Goal: Information Seeking & Learning: Learn about a topic

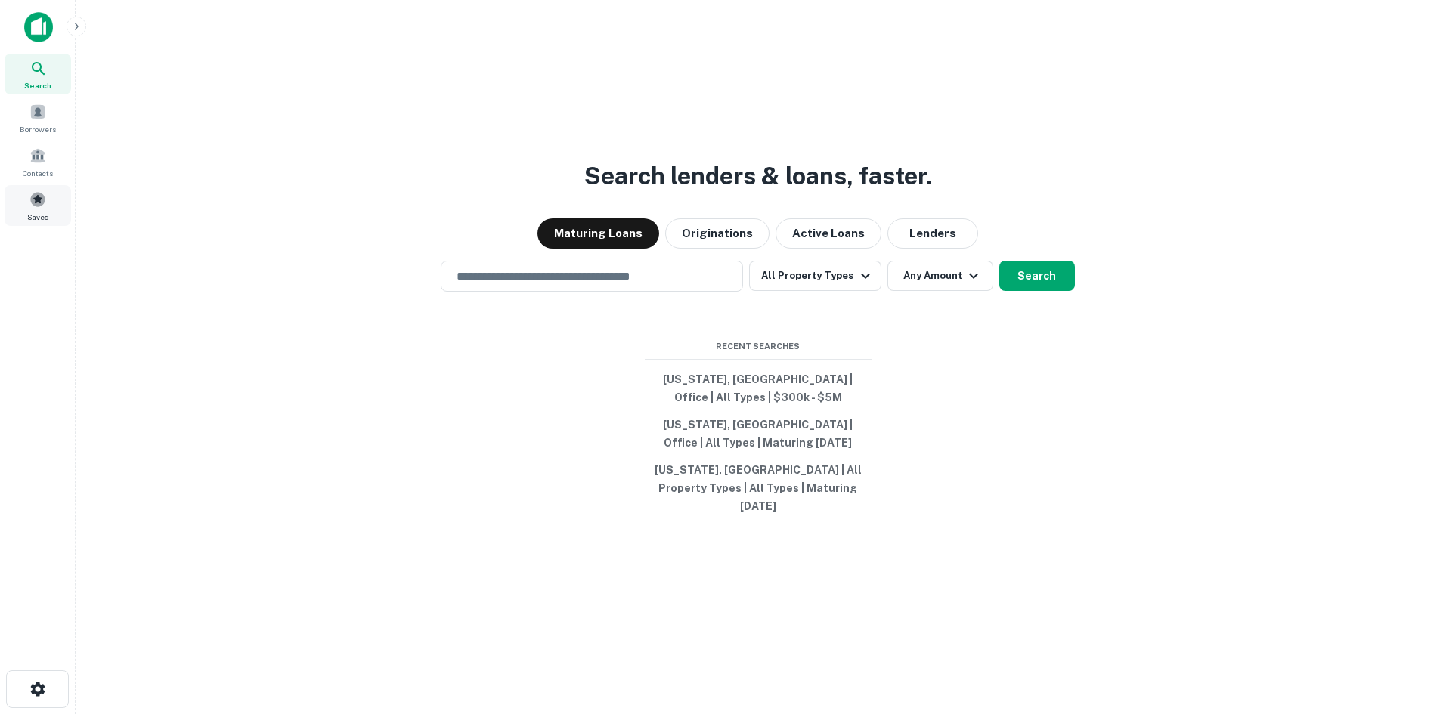
click at [33, 199] on span at bounding box center [37, 199] width 17 height 17
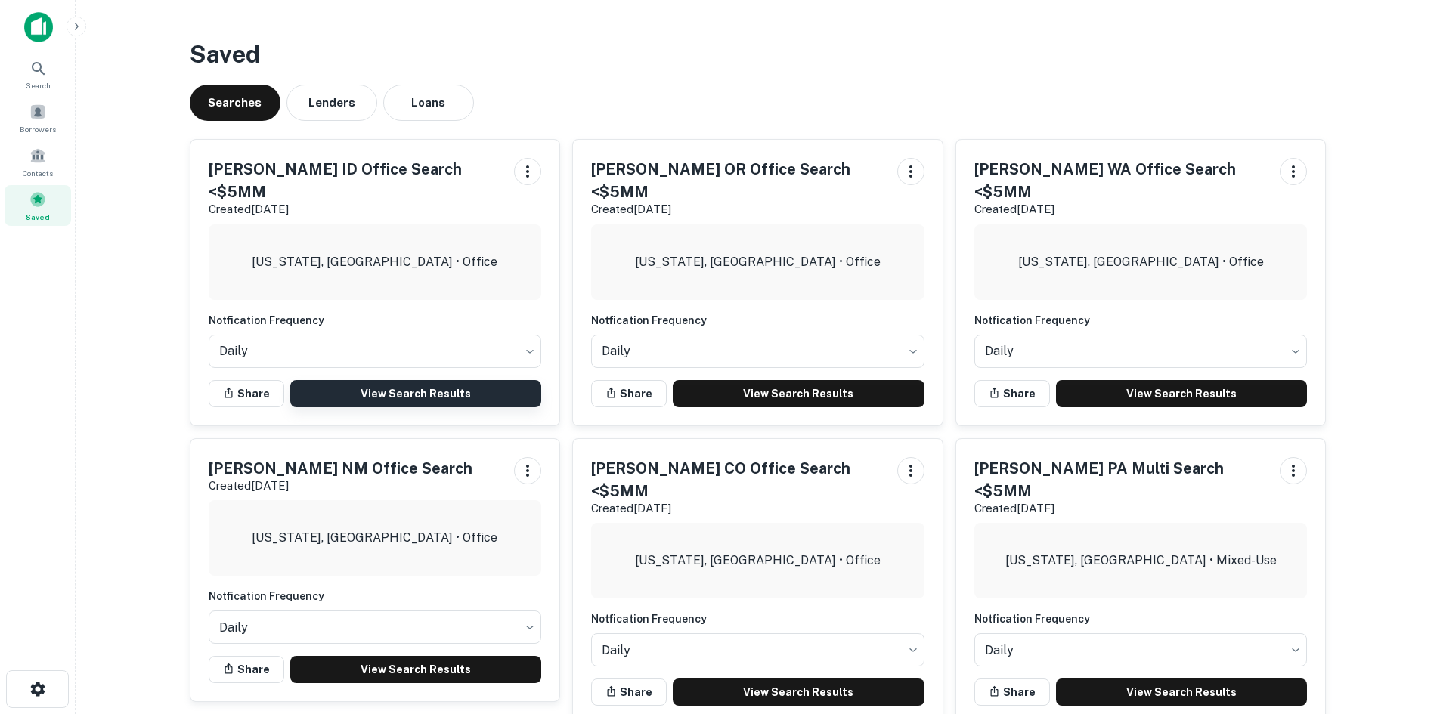
click at [414, 380] on link "View Search Results" at bounding box center [416, 393] width 252 height 27
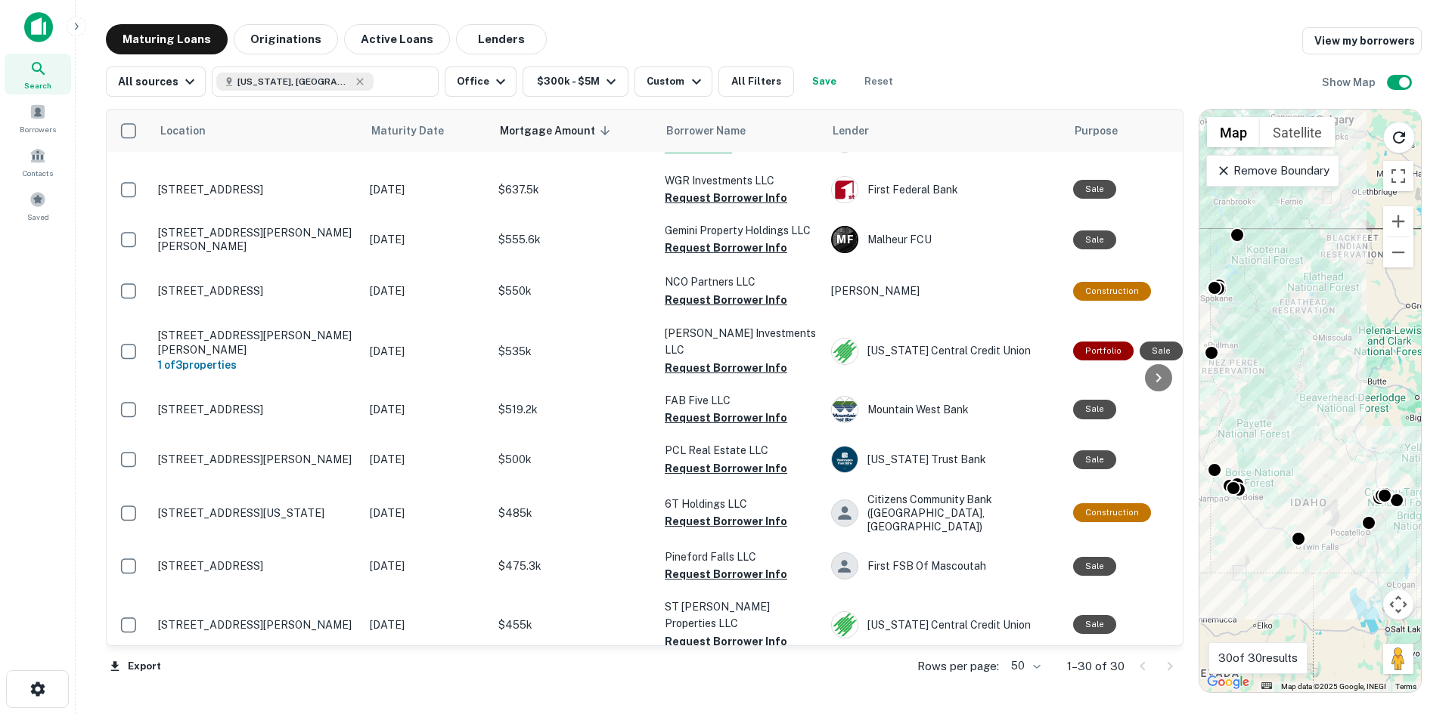
scroll to position [680, 0]
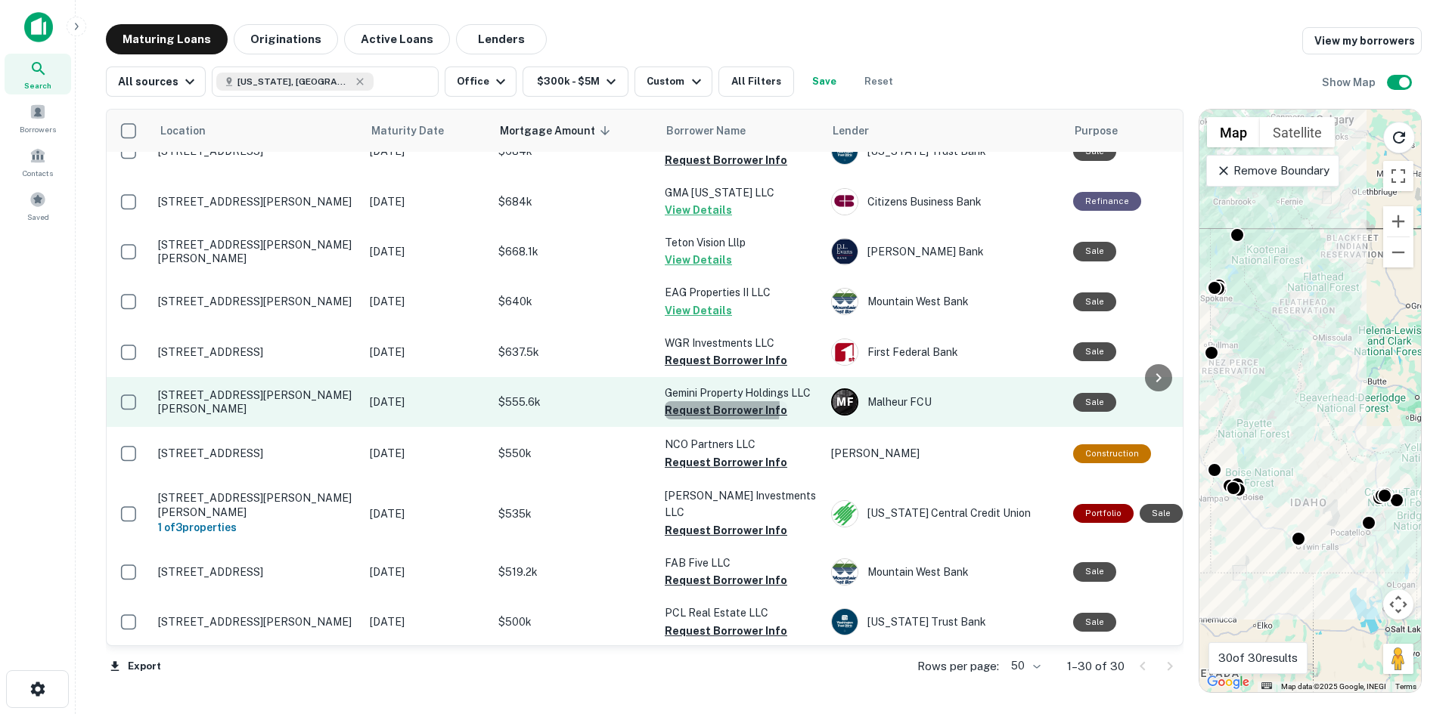
click at [702, 401] on button "Request Borrower Info" at bounding box center [726, 410] width 122 height 18
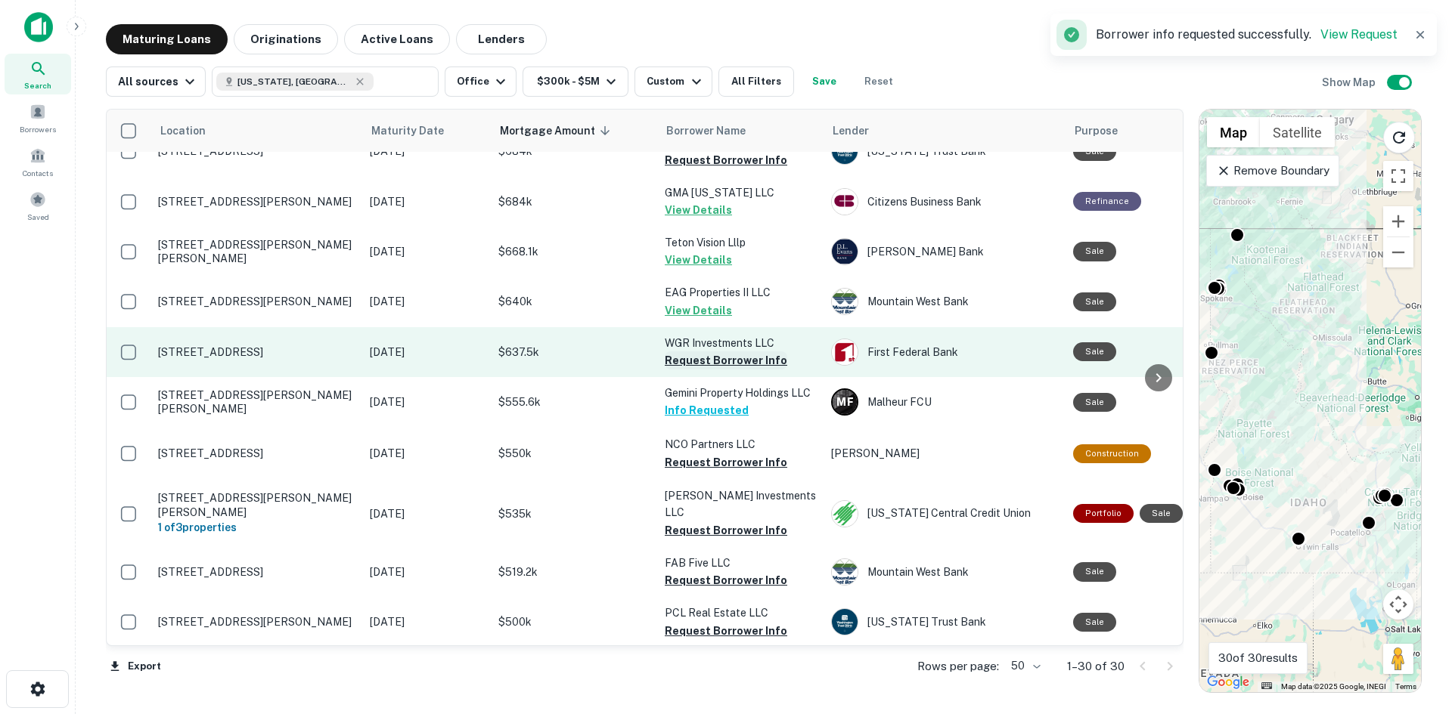
click at [710, 352] on button "Request Borrower Info" at bounding box center [726, 361] width 122 height 18
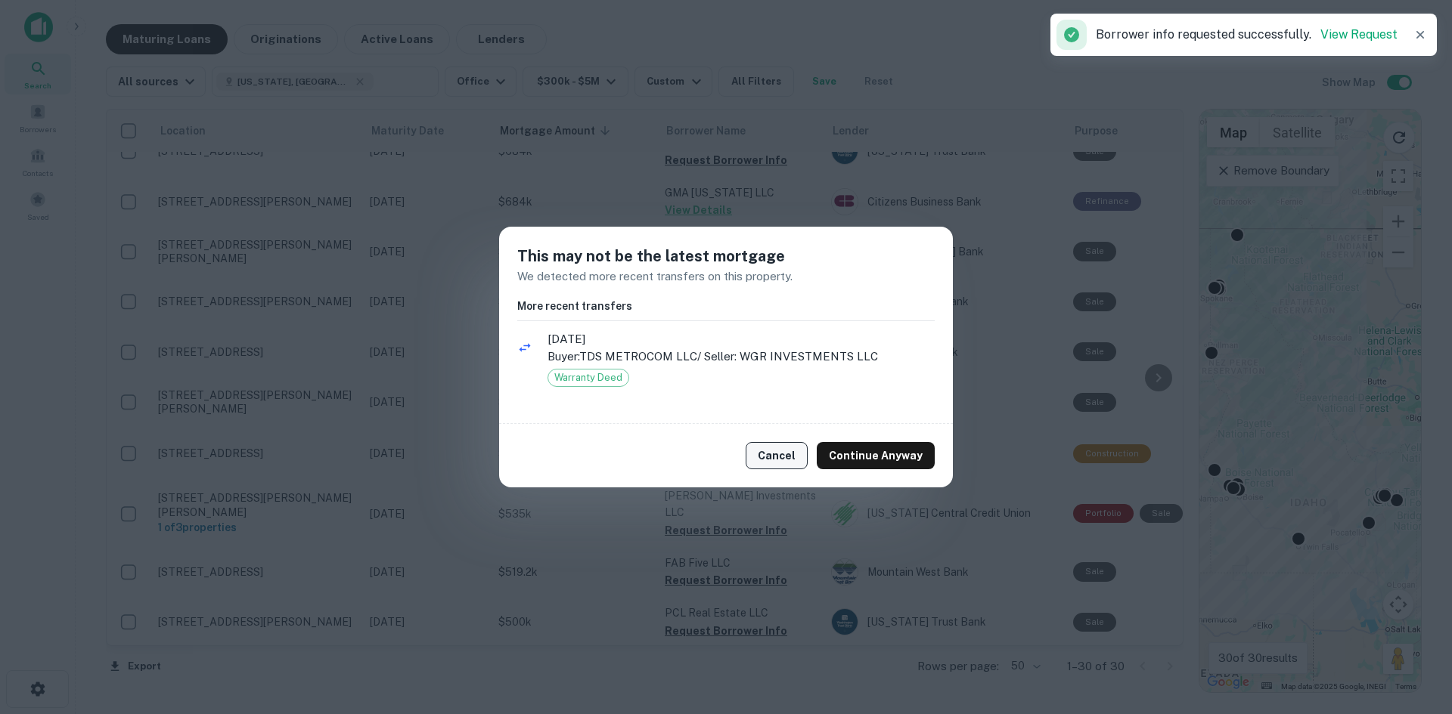
click at [779, 460] on button "Cancel" at bounding box center [776, 455] width 62 height 27
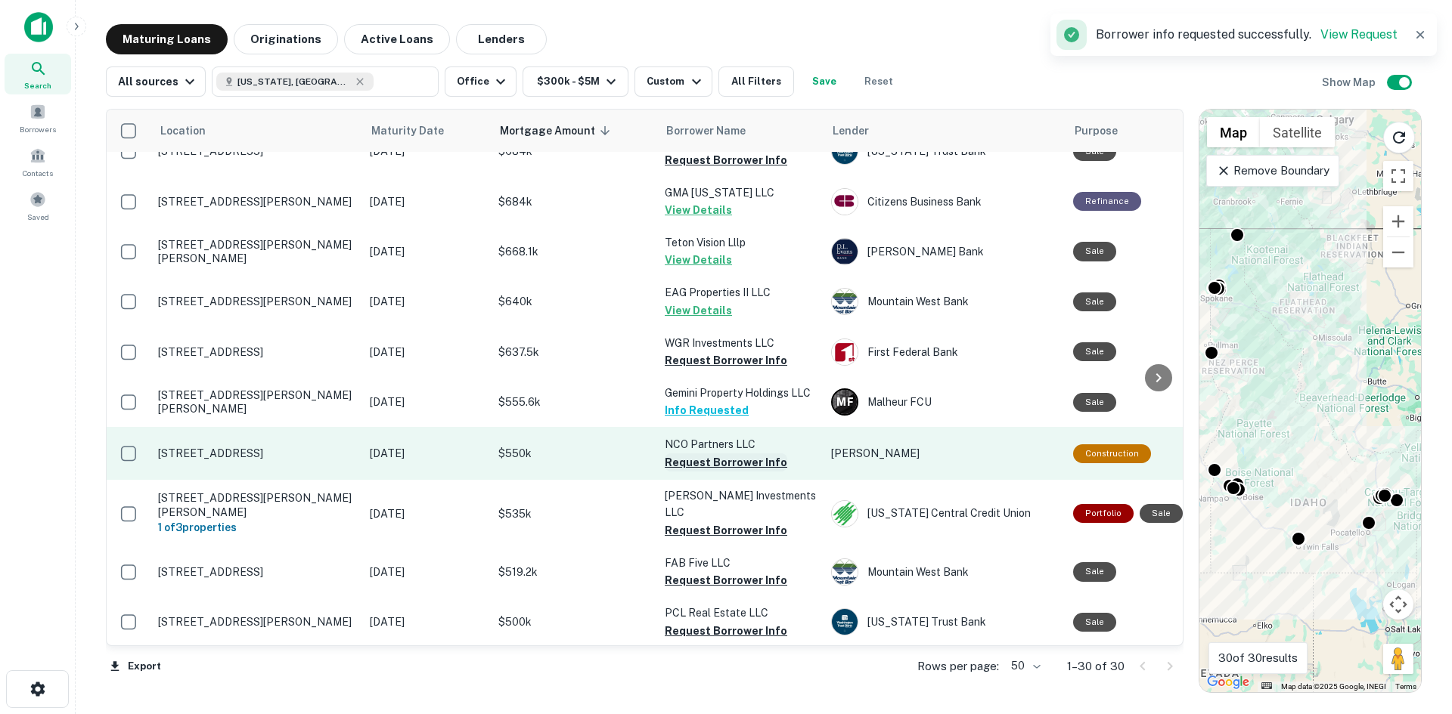
click at [713, 454] on button "Request Borrower Info" at bounding box center [726, 463] width 122 height 18
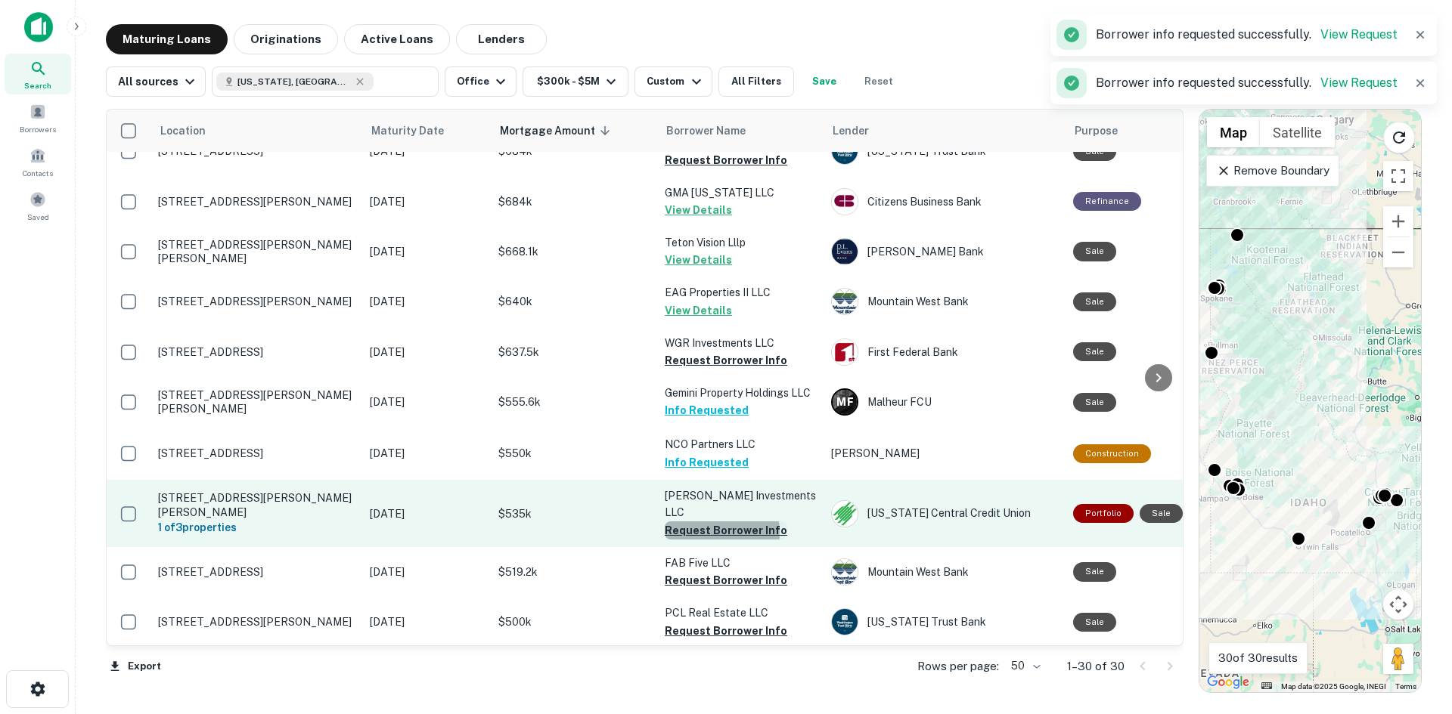
click at [709, 522] on button "Request Borrower Info" at bounding box center [726, 531] width 122 height 18
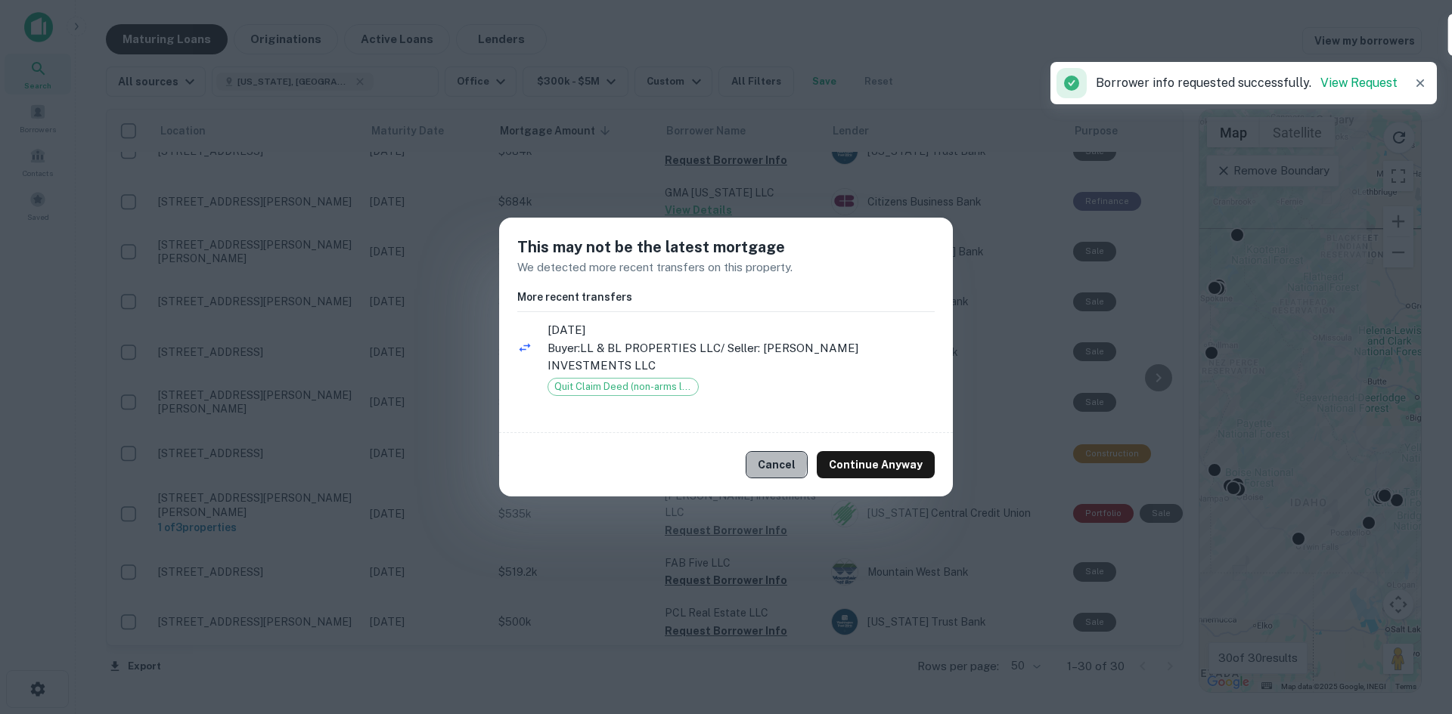
click at [767, 454] on button "Cancel" at bounding box center [776, 464] width 62 height 27
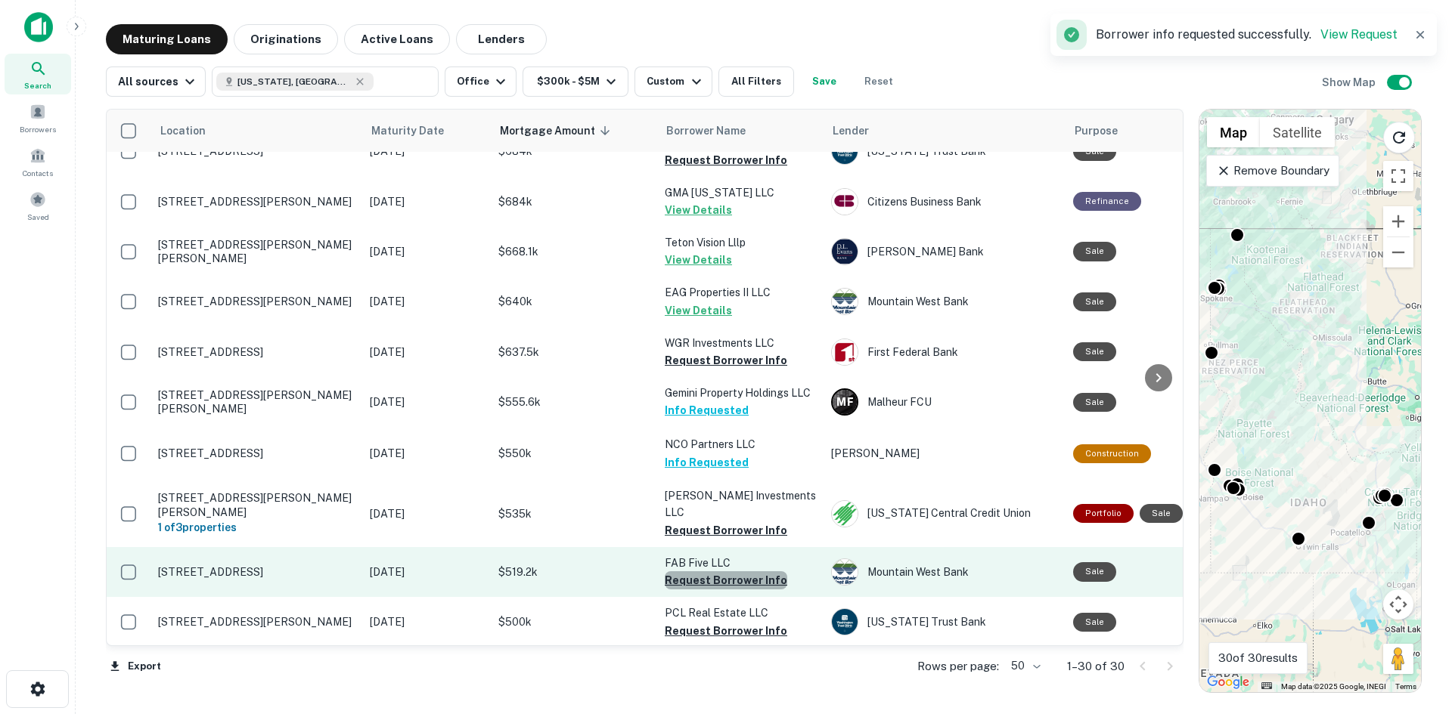
click at [736, 572] on button "Request Borrower Info" at bounding box center [726, 581] width 122 height 18
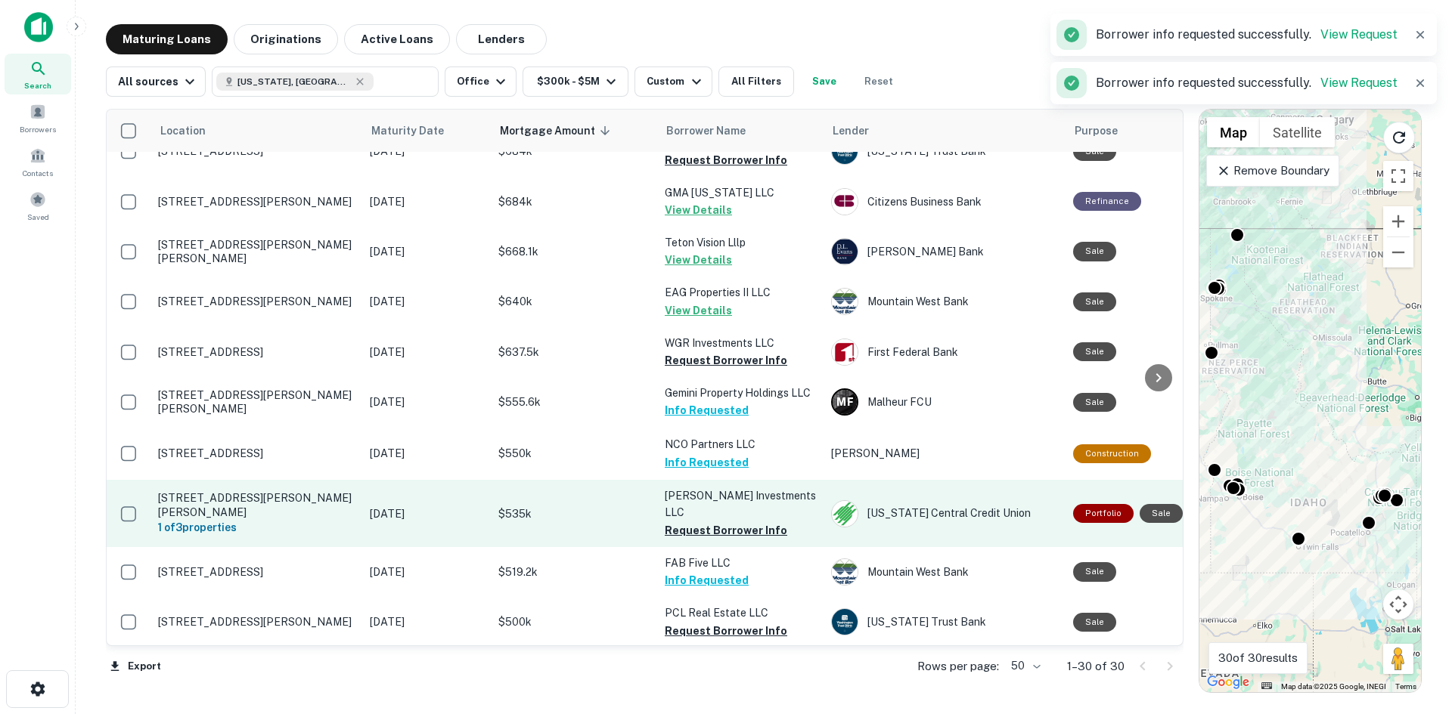
scroll to position [983, 0]
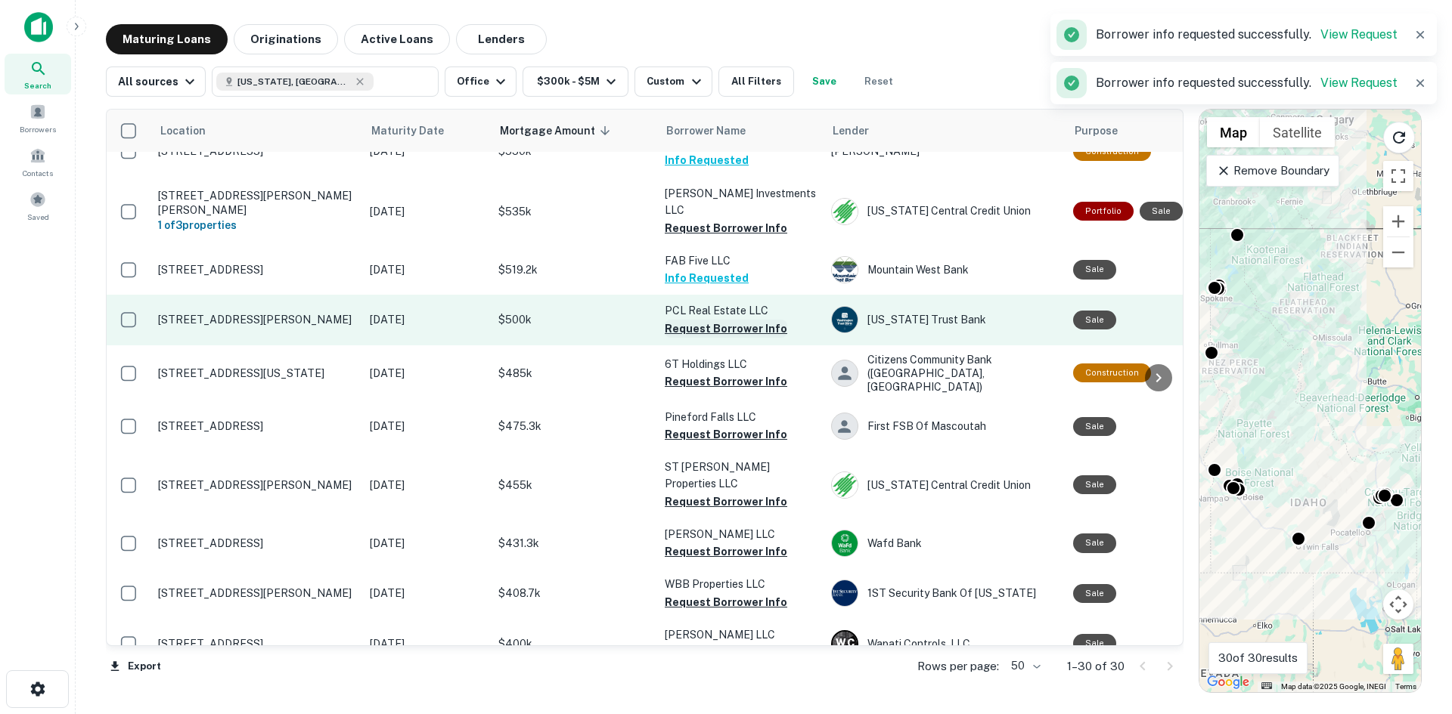
click at [683, 320] on button "Request Borrower Info" at bounding box center [726, 329] width 122 height 18
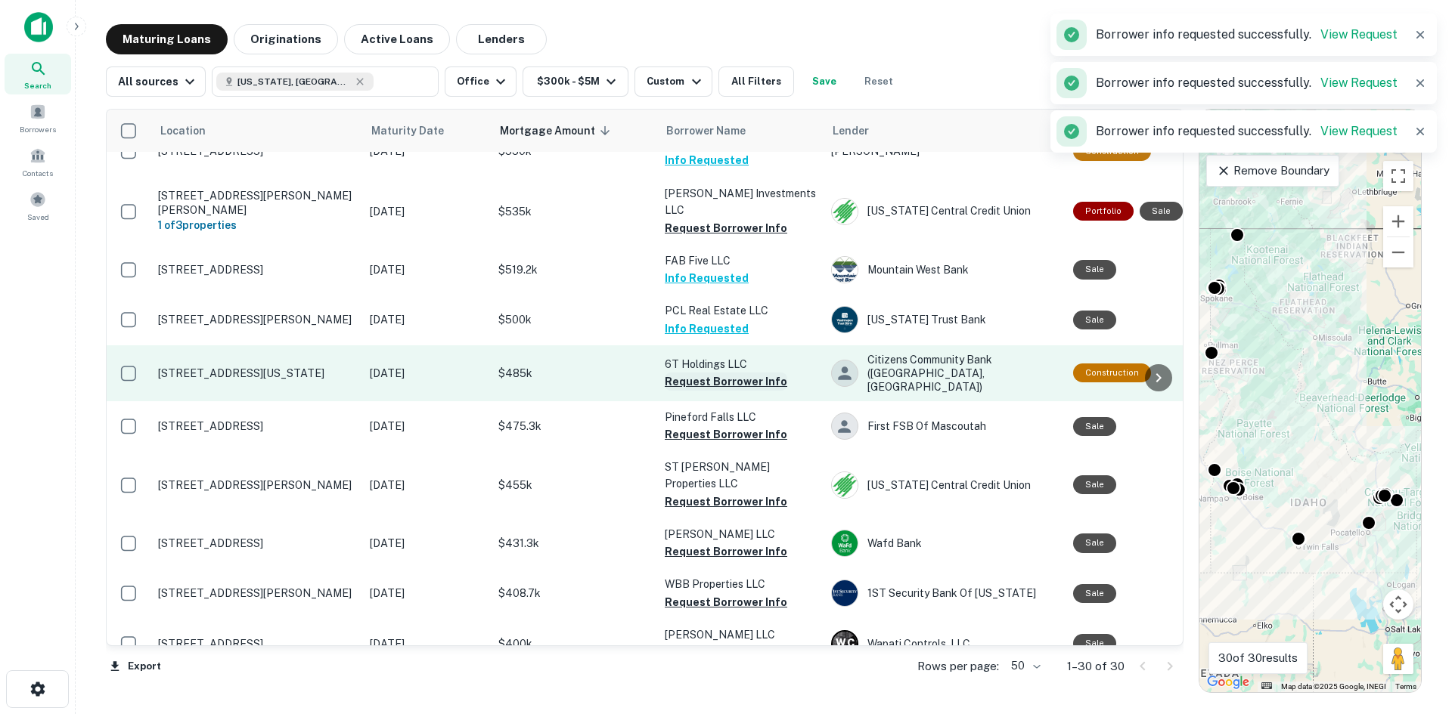
click at [704, 373] on button "Request Borrower Info" at bounding box center [726, 382] width 122 height 18
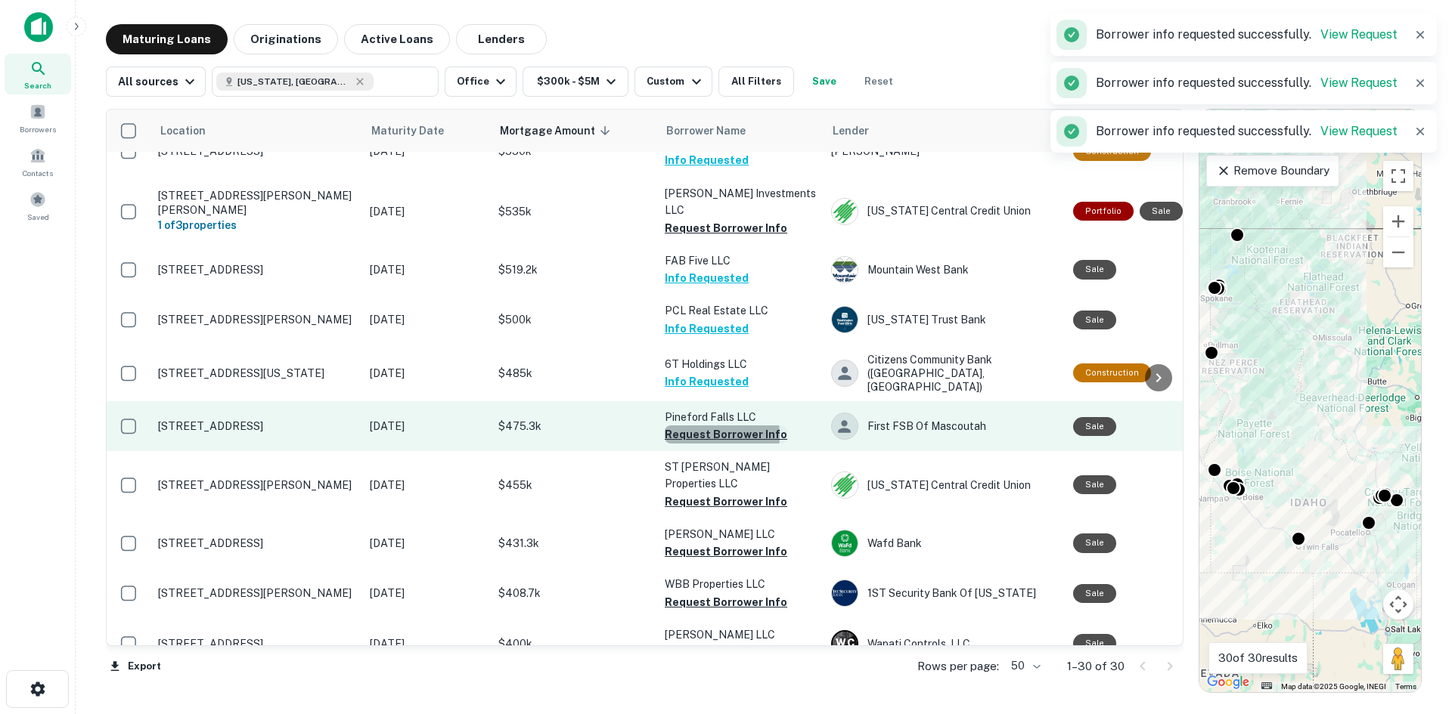
click at [699, 426] on button "Request Borrower Info" at bounding box center [726, 435] width 122 height 18
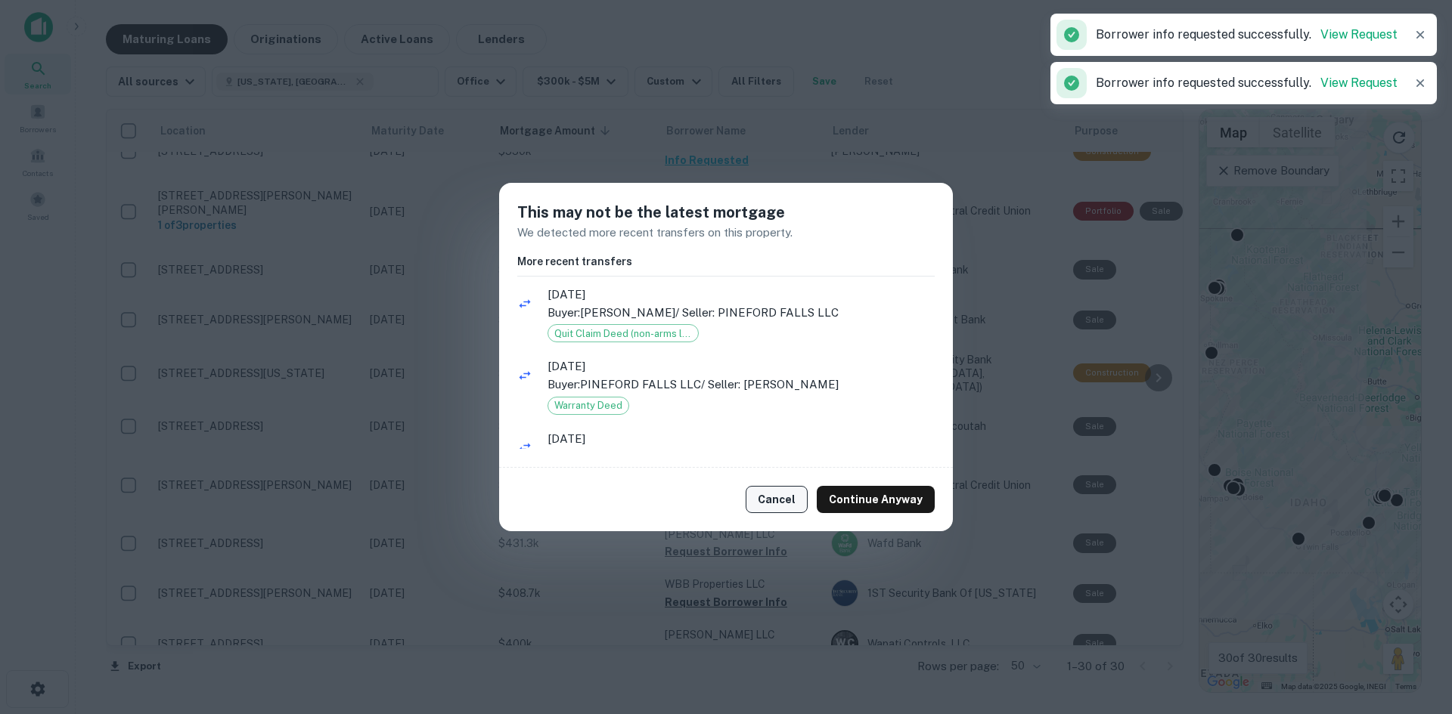
click at [777, 500] on button "Cancel" at bounding box center [776, 499] width 62 height 27
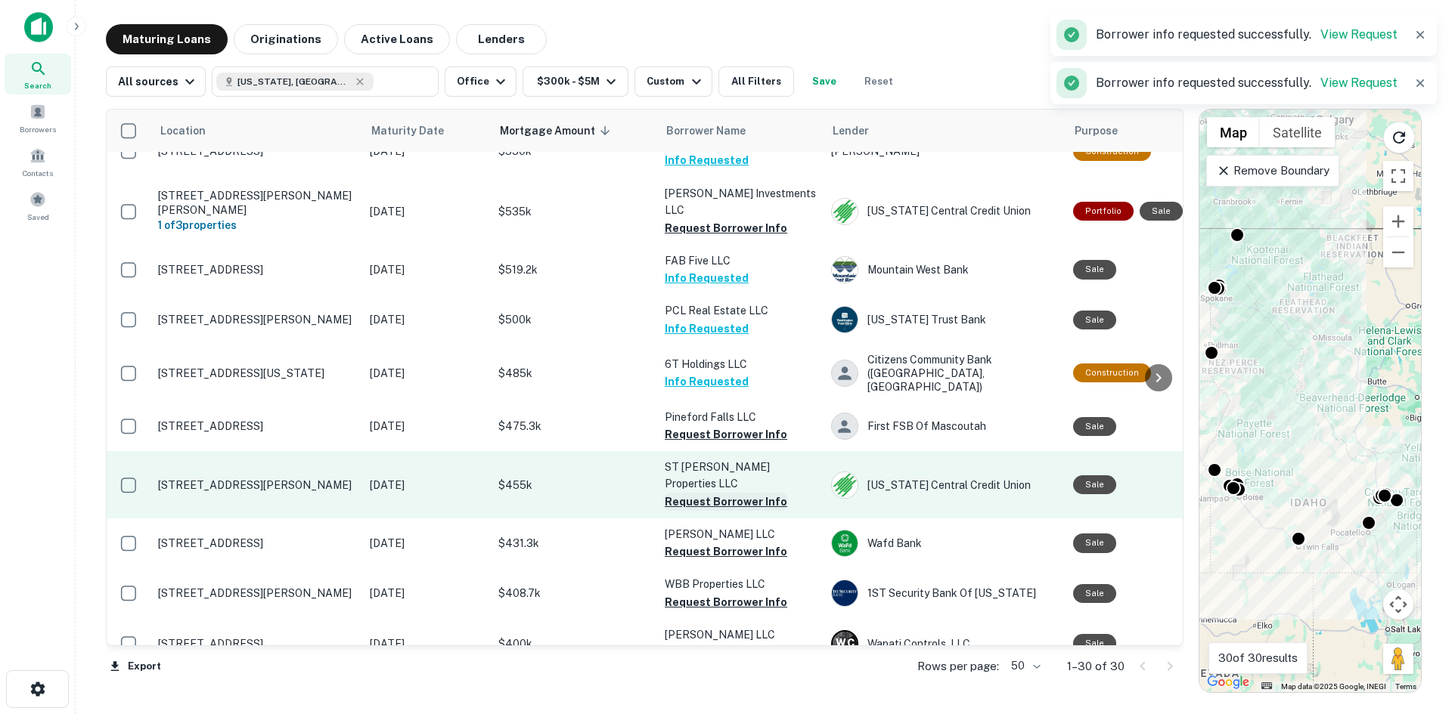
click at [698, 493] on button "Request Borrower Info" at bounding box center [726, 502] width 122 height 18
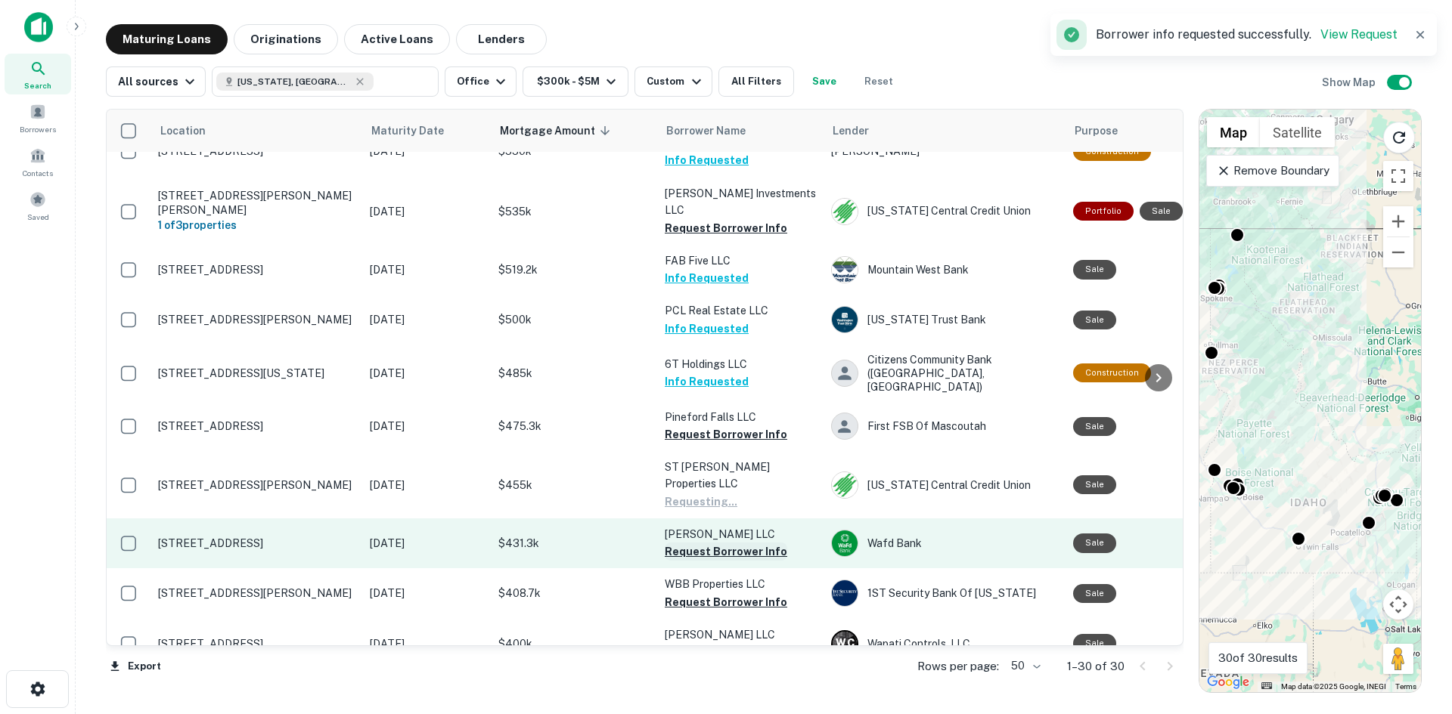
click at [699, 543] on button "Request Borrower Info" at bounding box center [726, 552] width 122 height 18
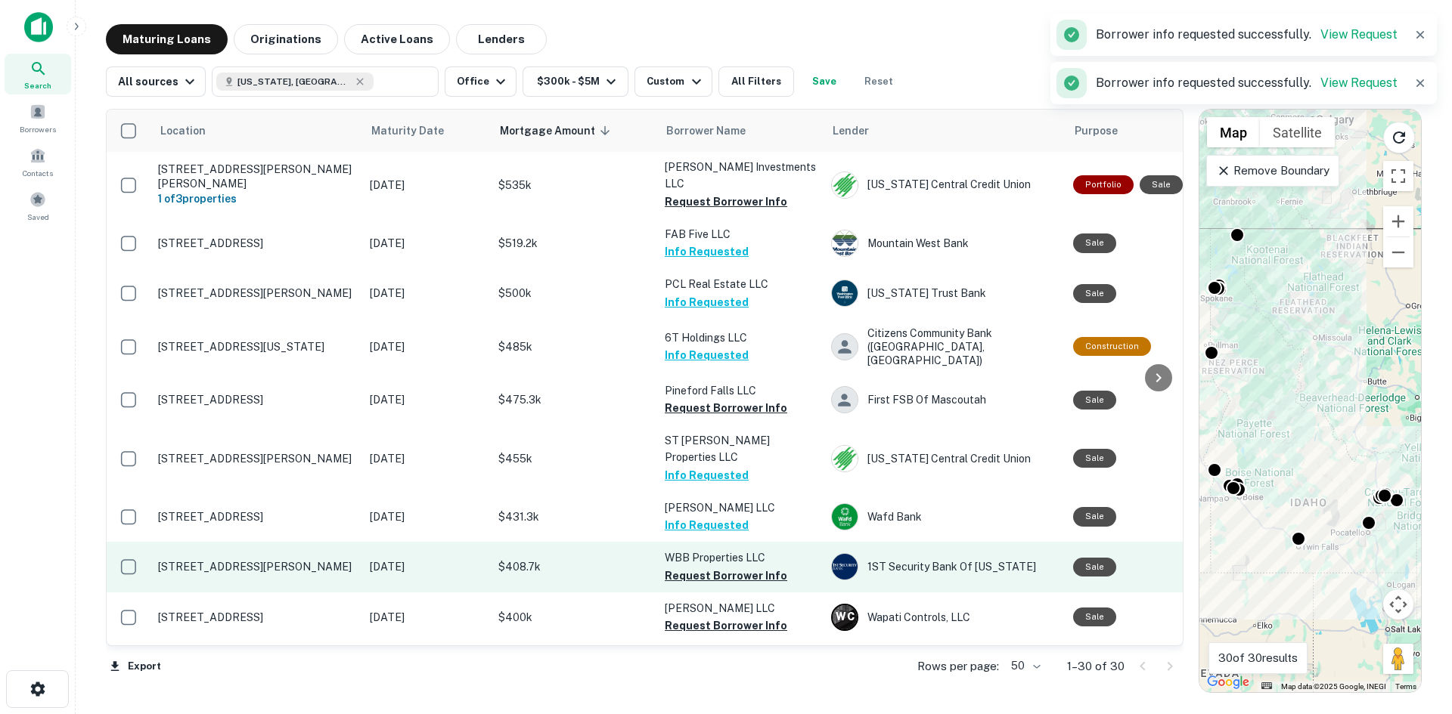
scroll to position [1055, 0]
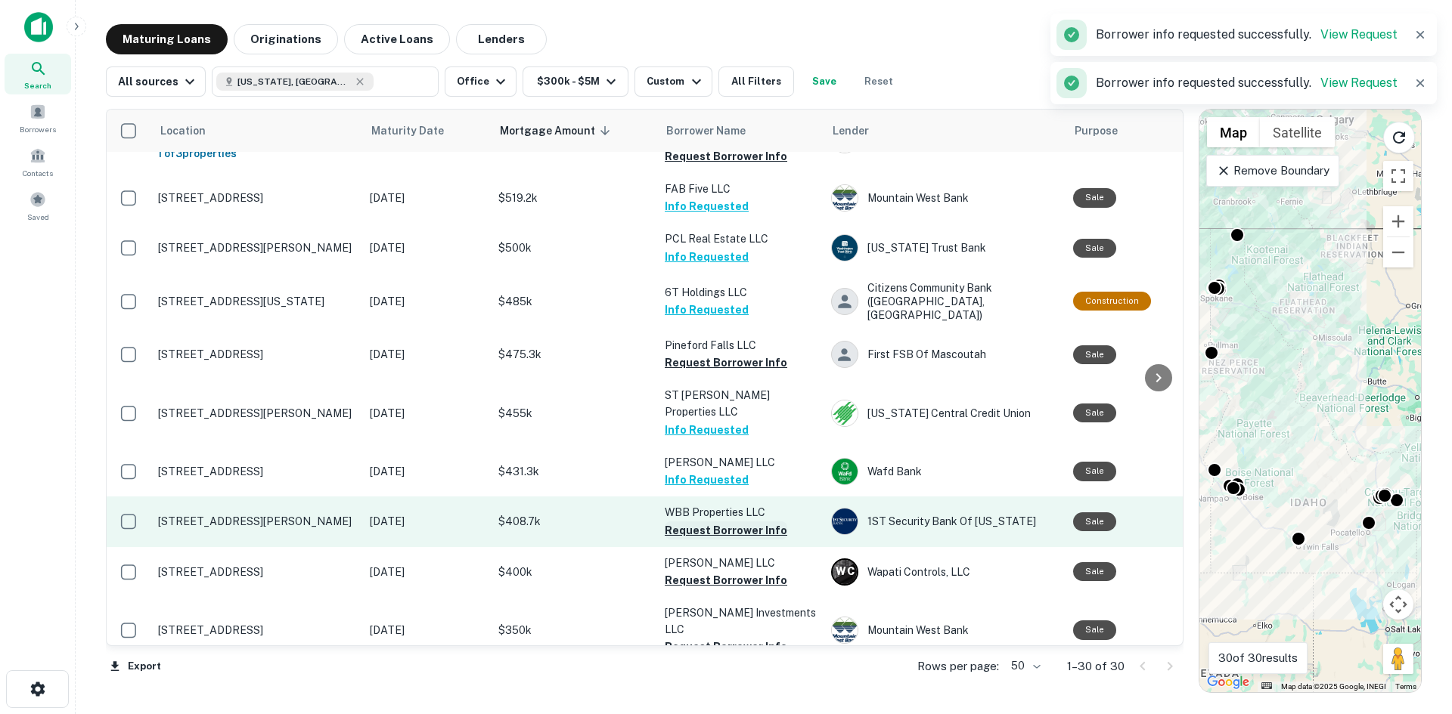
click at [687, 522] on button "Request Borrower Info" at bounding box center [726, 531] width 122 height 18
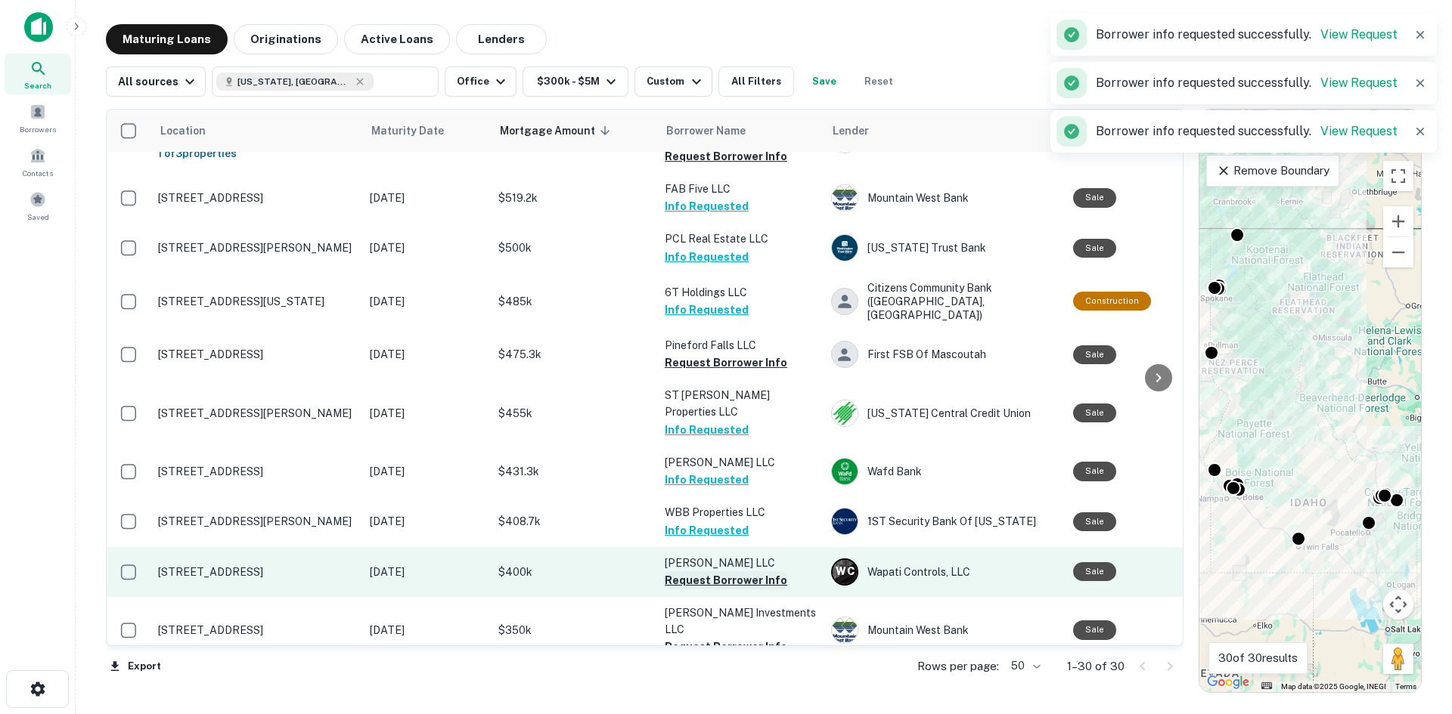
click at [709, 572] on button "Request Borrower Info" at bounding box center [726, 581] width 122 height 18
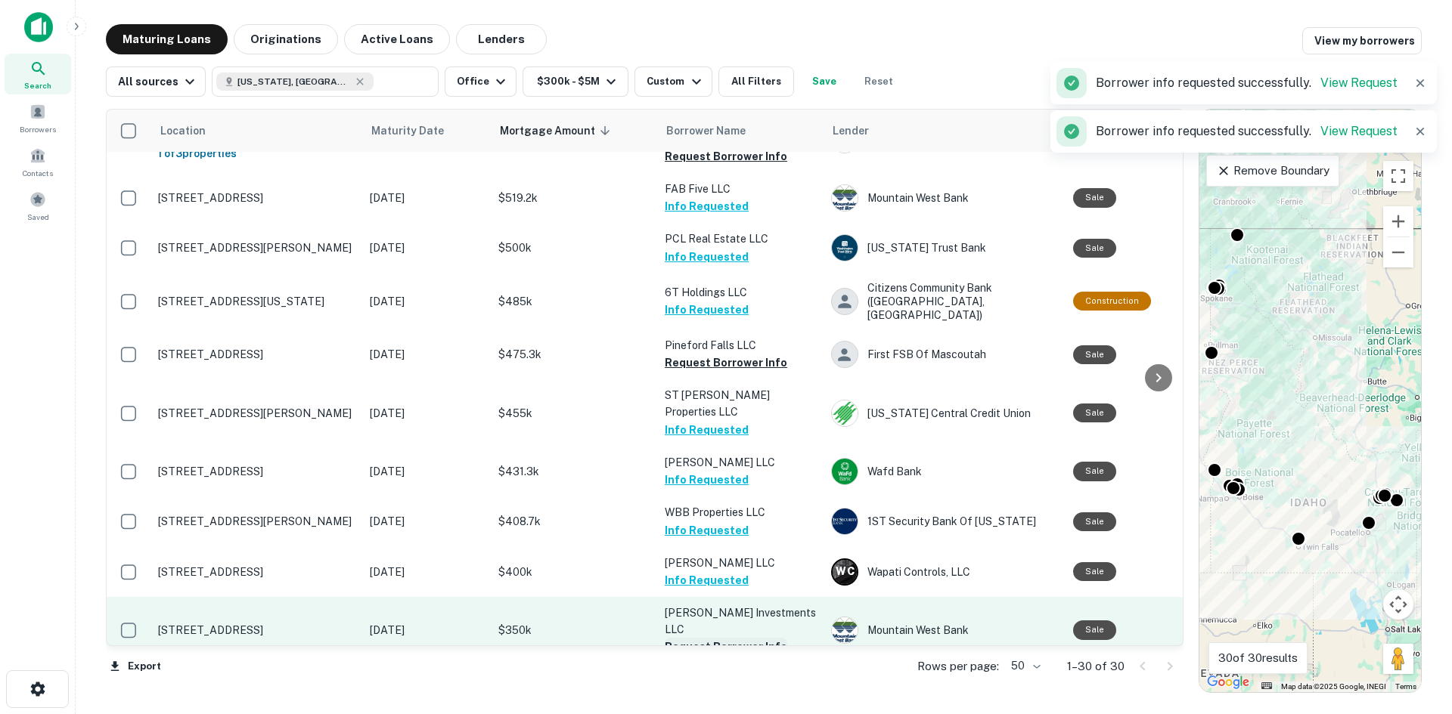
click at [721, 638] on button "Request Borrower Info" at bounding box center [726, 647] width 122 height 18
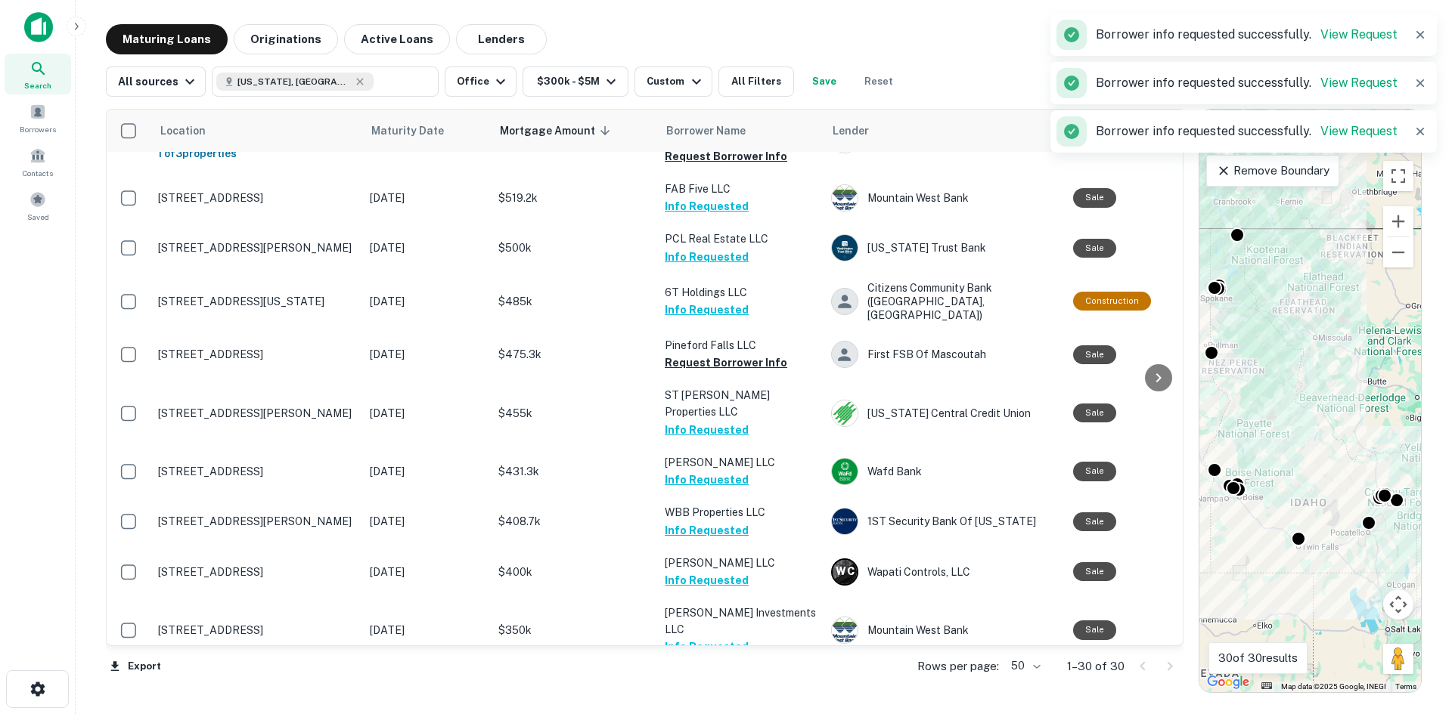
click at [730, 705] on button "Request Borrower Info" at bounding box center [726, 714] width 122 height 18
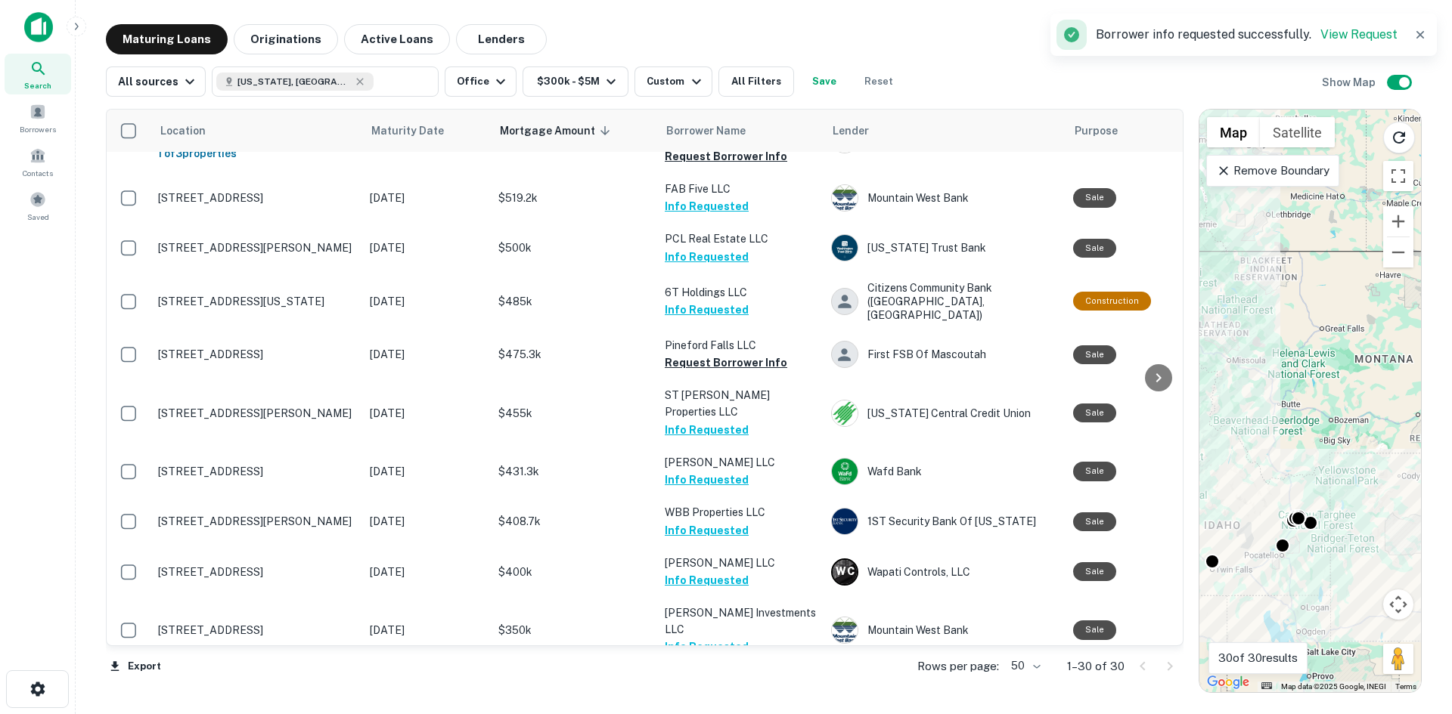
drag, startPoint x: 1356, startPoint y: 390, endPoint x: 1268, endPoint y: 413, distance: 91.3
click at [1268, 413] on div "To activate drag with keyboard, press Alt + Enter. Once in keyboard drag state,…" at bounding box center [1310, 401] width 222 height 583
click at [354, 84] on icon at bounding box center [360, 82] width 12 height 12
type input "**********"
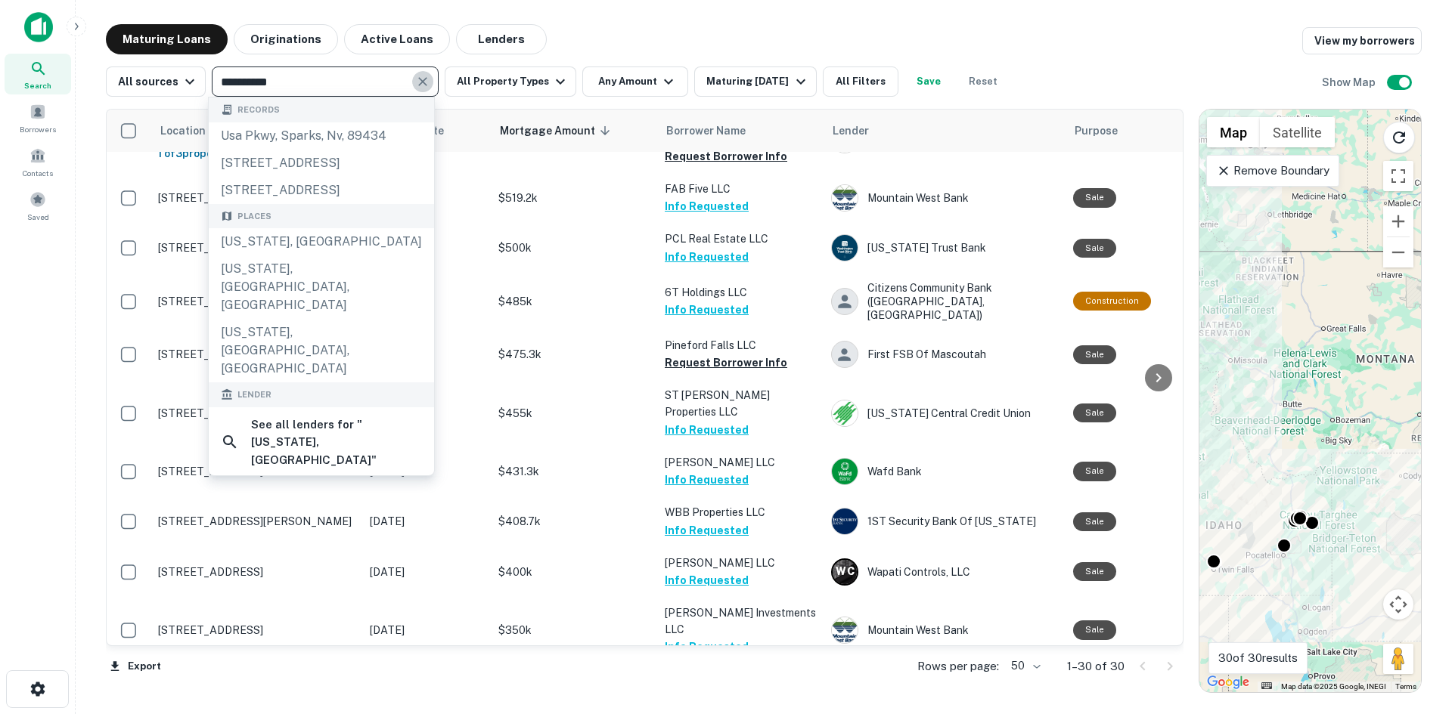
click at [423, 82] on icon "Clear" at bounding box center [422, 81] width 15 height 15
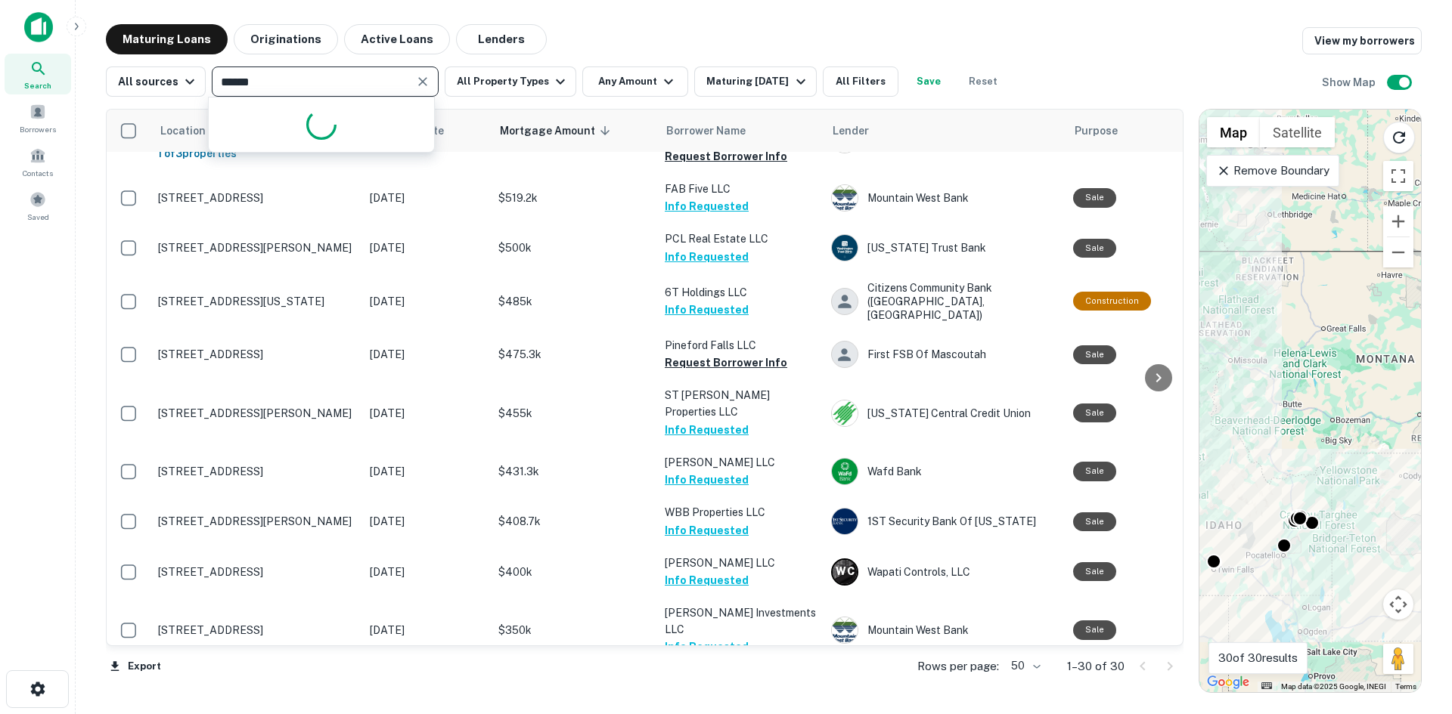
type input "*******"
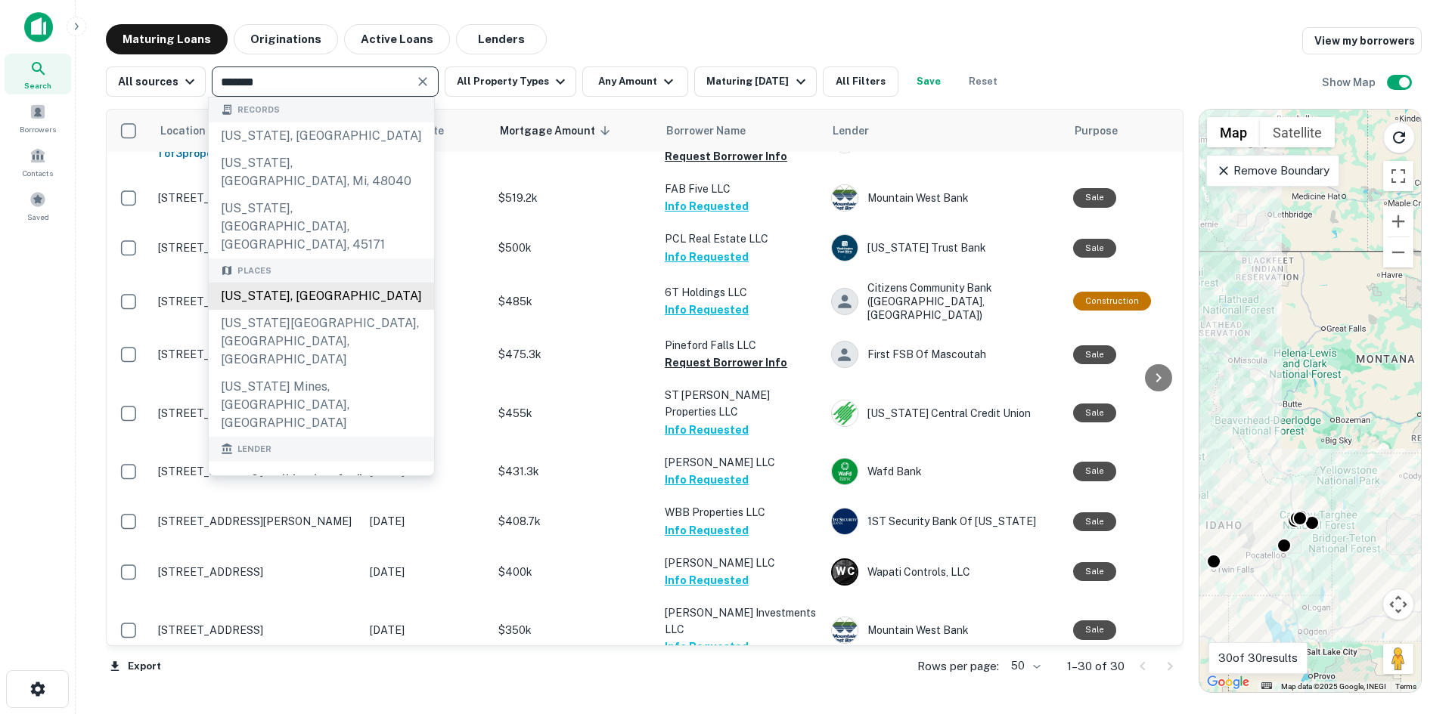
click at [306, 283] on div "Montana, USA" at bounding box center [321, 296] width 225 height 27
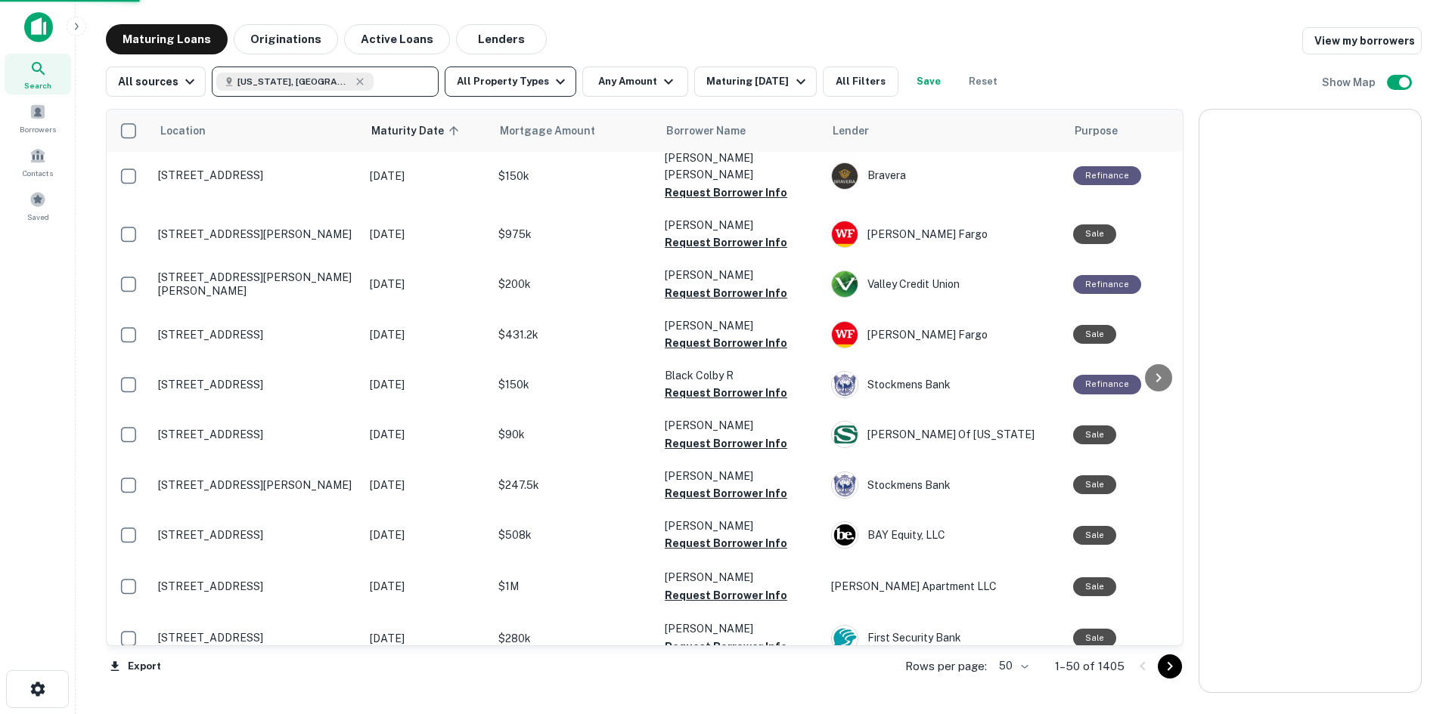
click at [551, 84] on icon "button" at bounding box center [560, 82] width 18 height 18
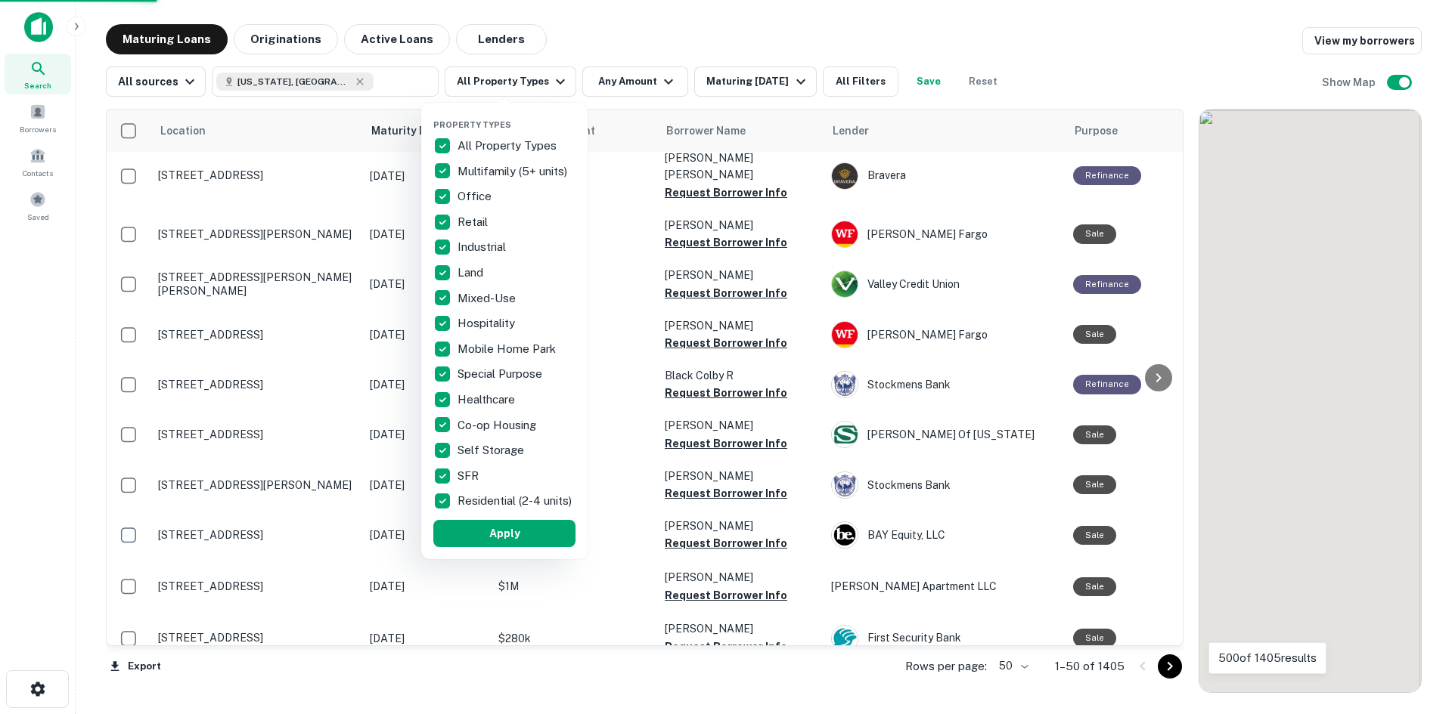
click at [448, 141] on div "Property Types All Property Types Multifamily (5+ units) Office Retail Industri…" at bounding box center [504, 331] width 166 height 457
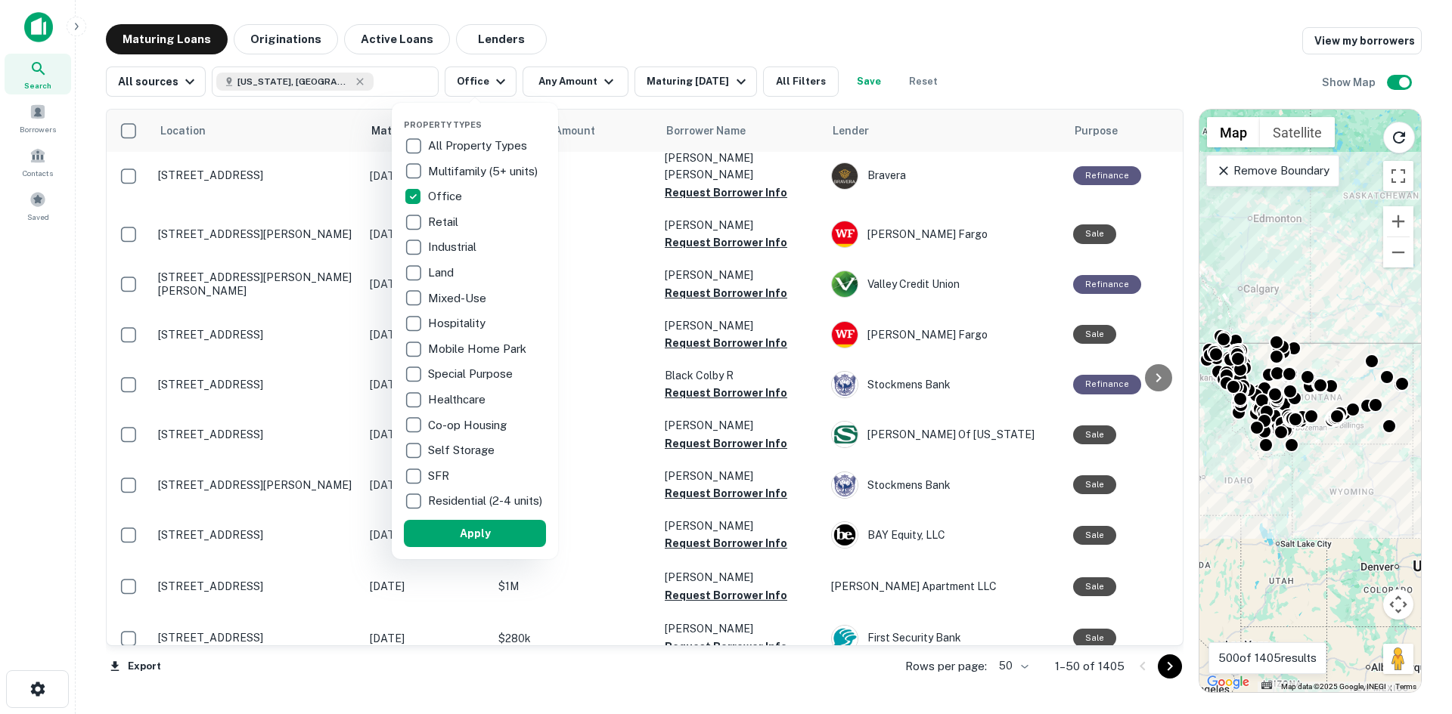
click at [494, 540] on button "Apply" at bounding box center [475, 533] width 142 height 27
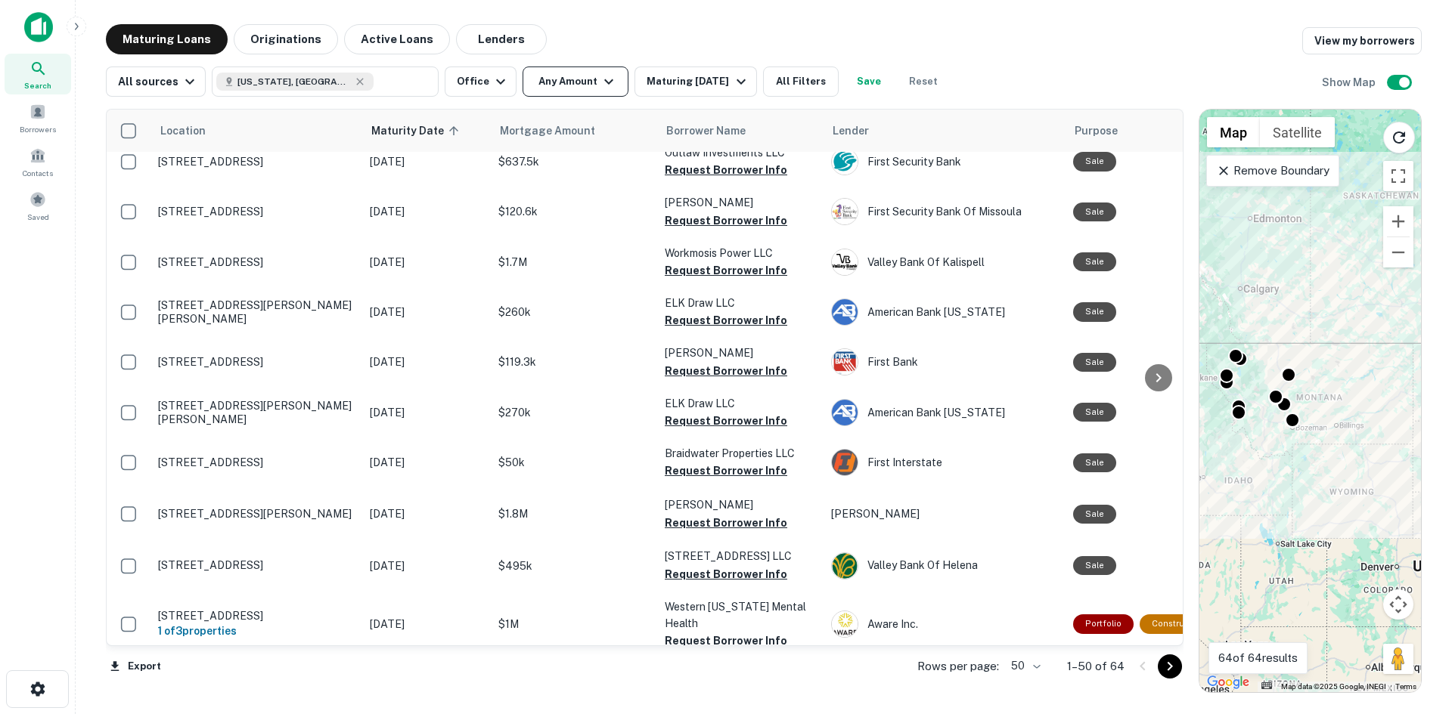
click at [587, 86] on button "Any Amount" at bounding box center [575, 82] width 106 height 30
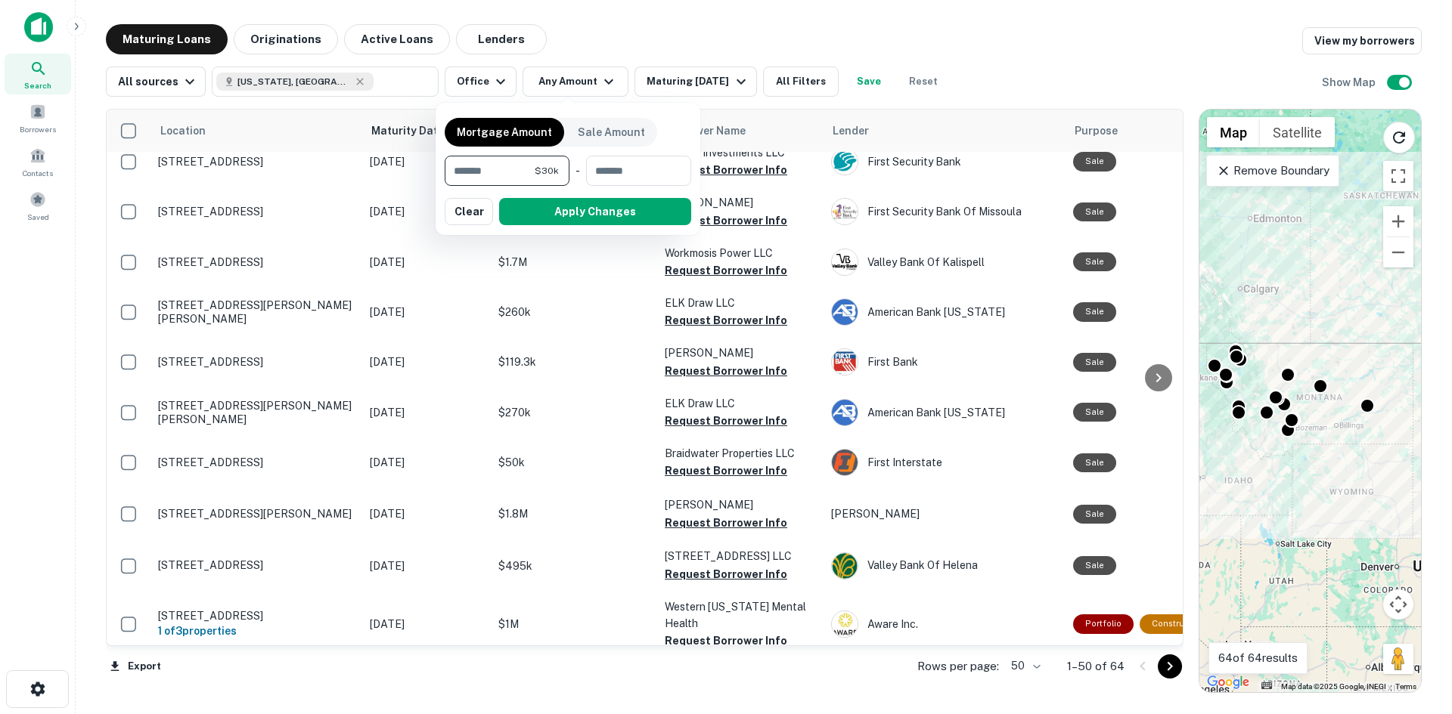
type input "******"
type input "*******"
click at [589, 204] on button "Apply Changes" at bounding box center [595, 211] width 192 height 27
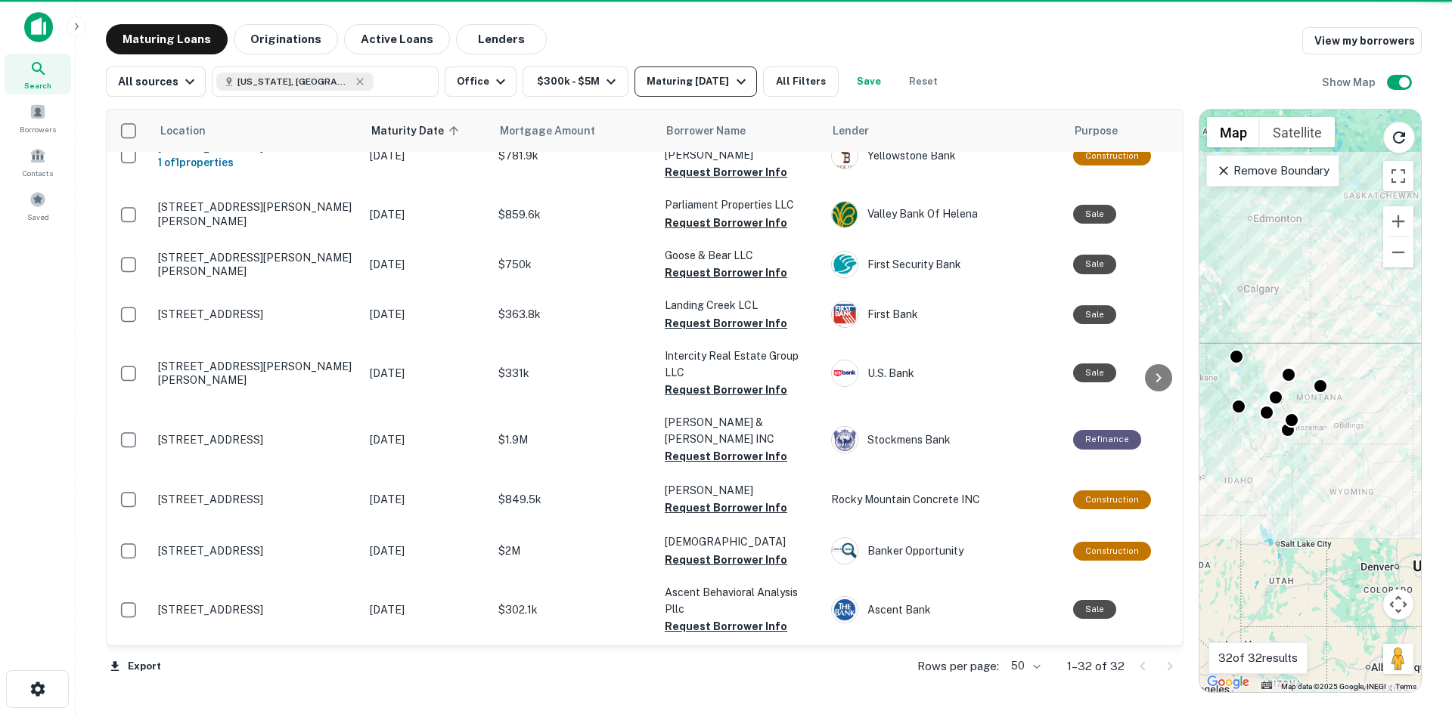
click at [730, 82] on div "Maturing In 6 Months" at bounding box center [697, 82] width 103 height 18
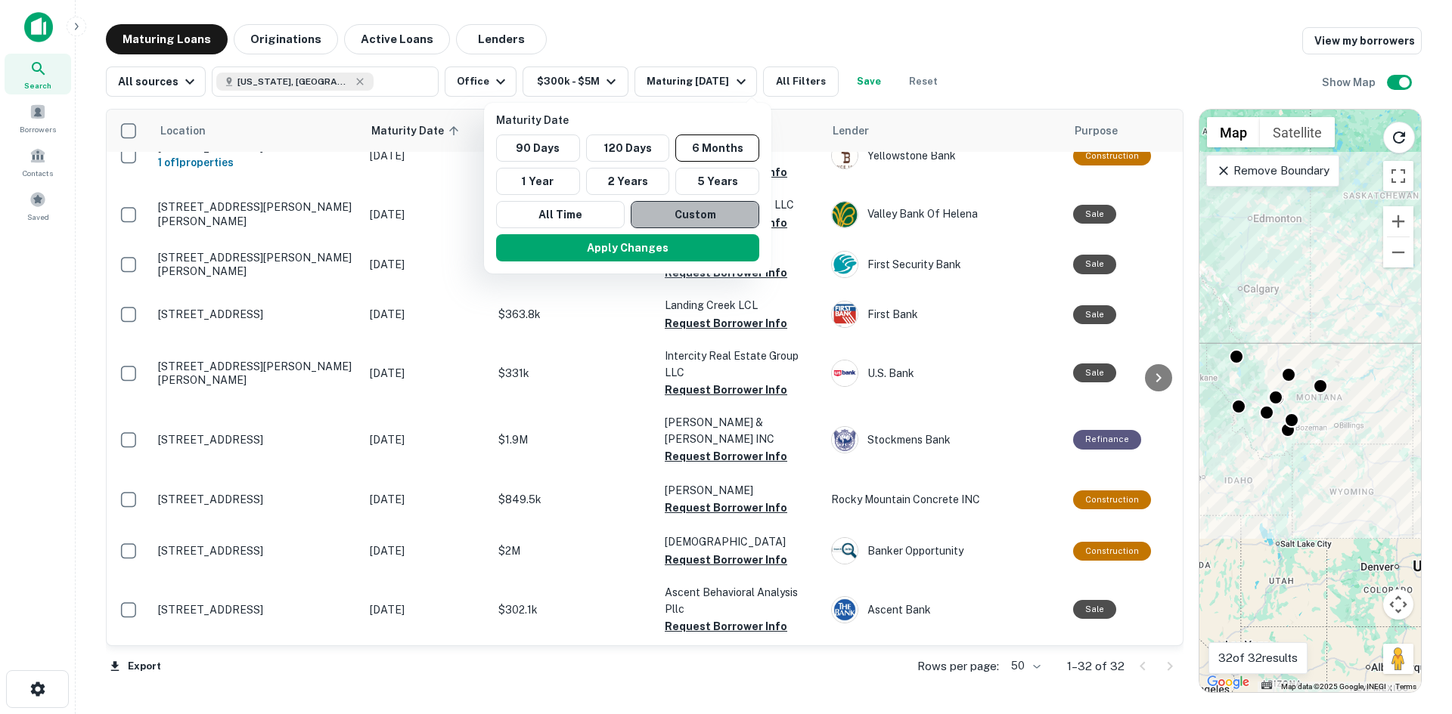
click at [668, 215] on button "Custom" at bounding box center [695, 214] width 129 height 27
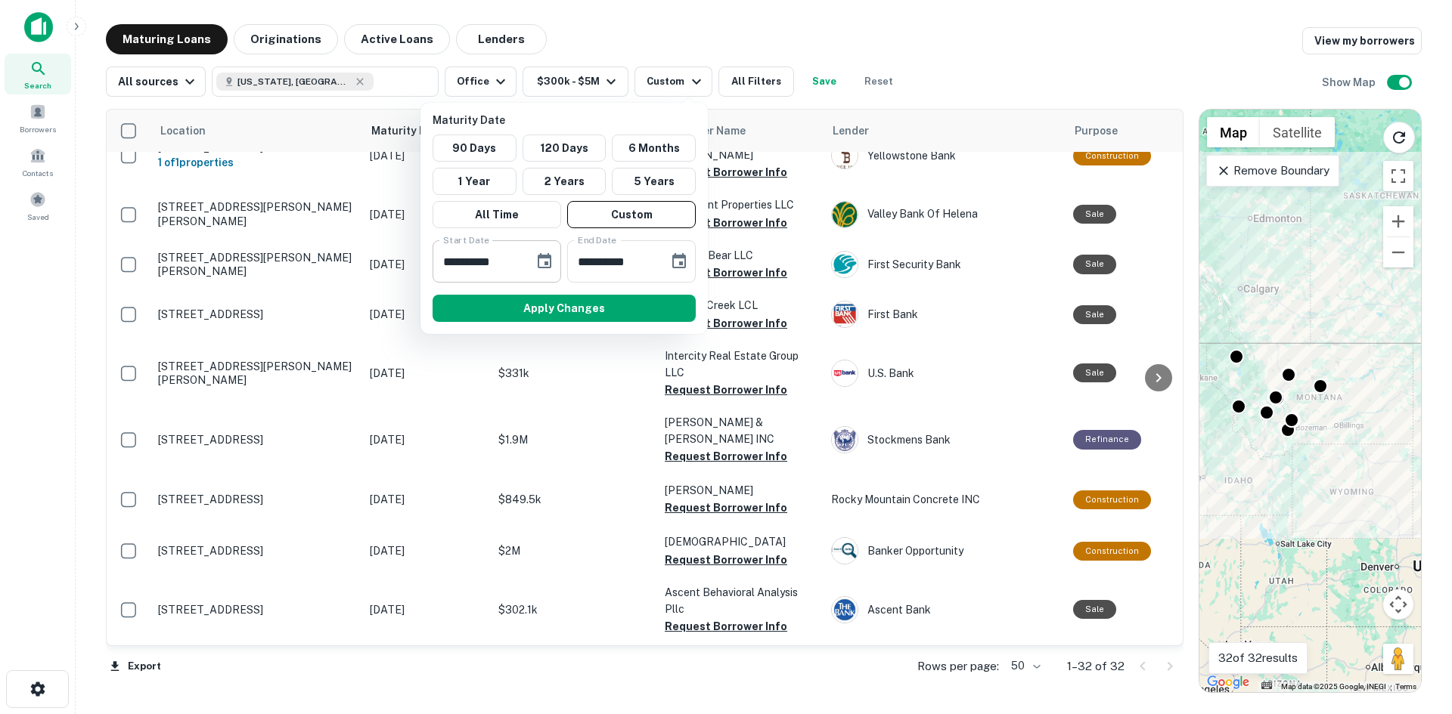
click at [555, 265] on button "Choose date, selected date is Sep 17, 2025" at bounding box center [544, 261] width 30 height 30
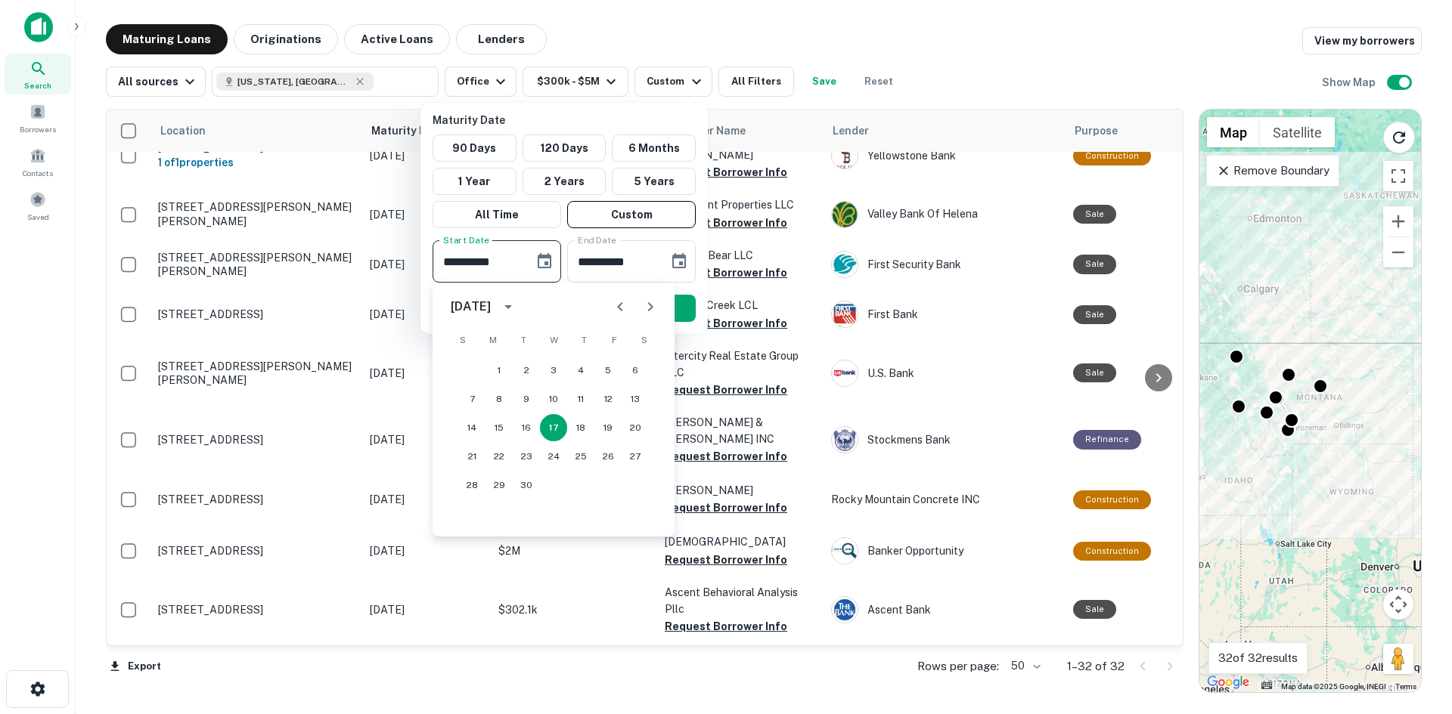
click at [651, 304] on icon "Next month" at bounding box center [650, 307] width 18 height 18
click at [603, 482] on button "31" at bounding box center [607, 485] width 27 height 27
type input "**********"
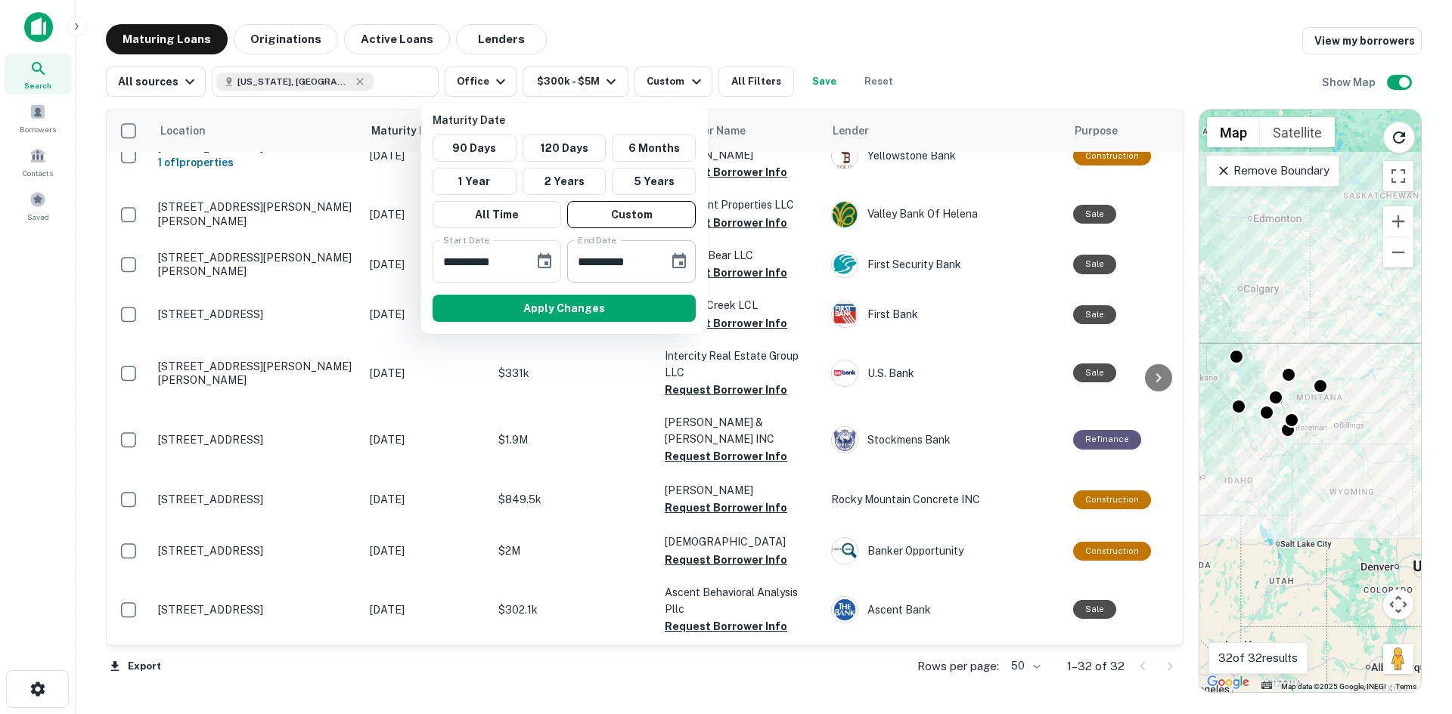
click at [678, 259] on icon "Choose date, selected date is Mar 16, 2026" at bounding box center [679, 260] width 14 height 15
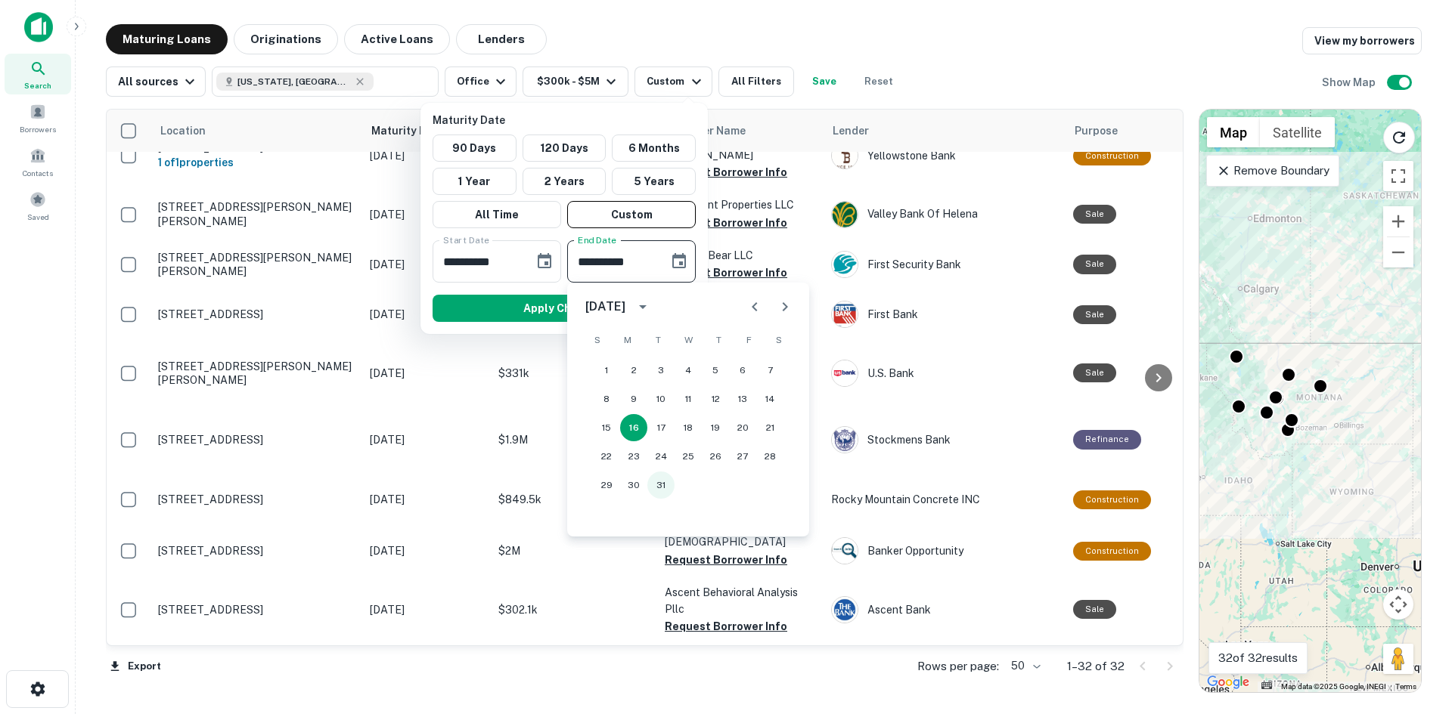
click at [660, 484] on button "31" at bounding box center [660, 485] width 27 height 27
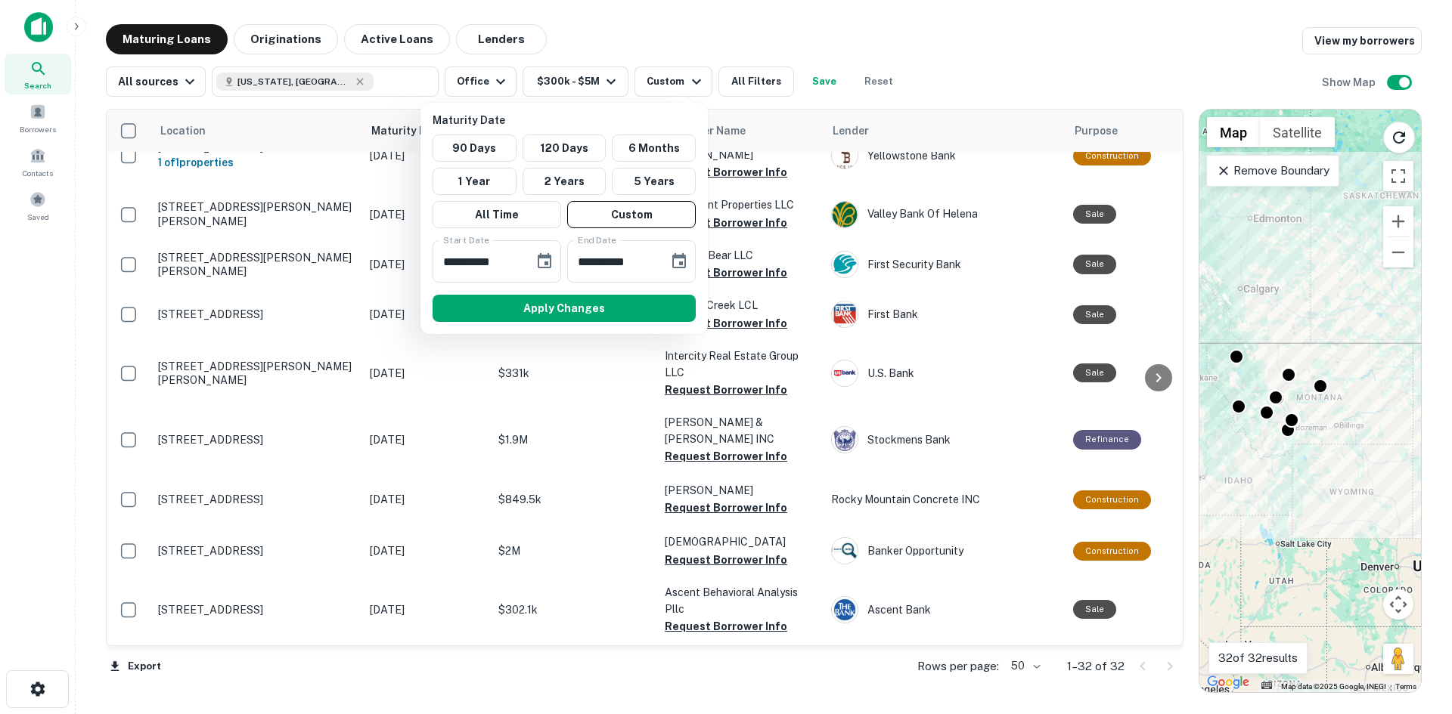
type input "**********"
click at [577, 311] on button "Apply Changes" at bounding box center [563, 308] width 263 height 27
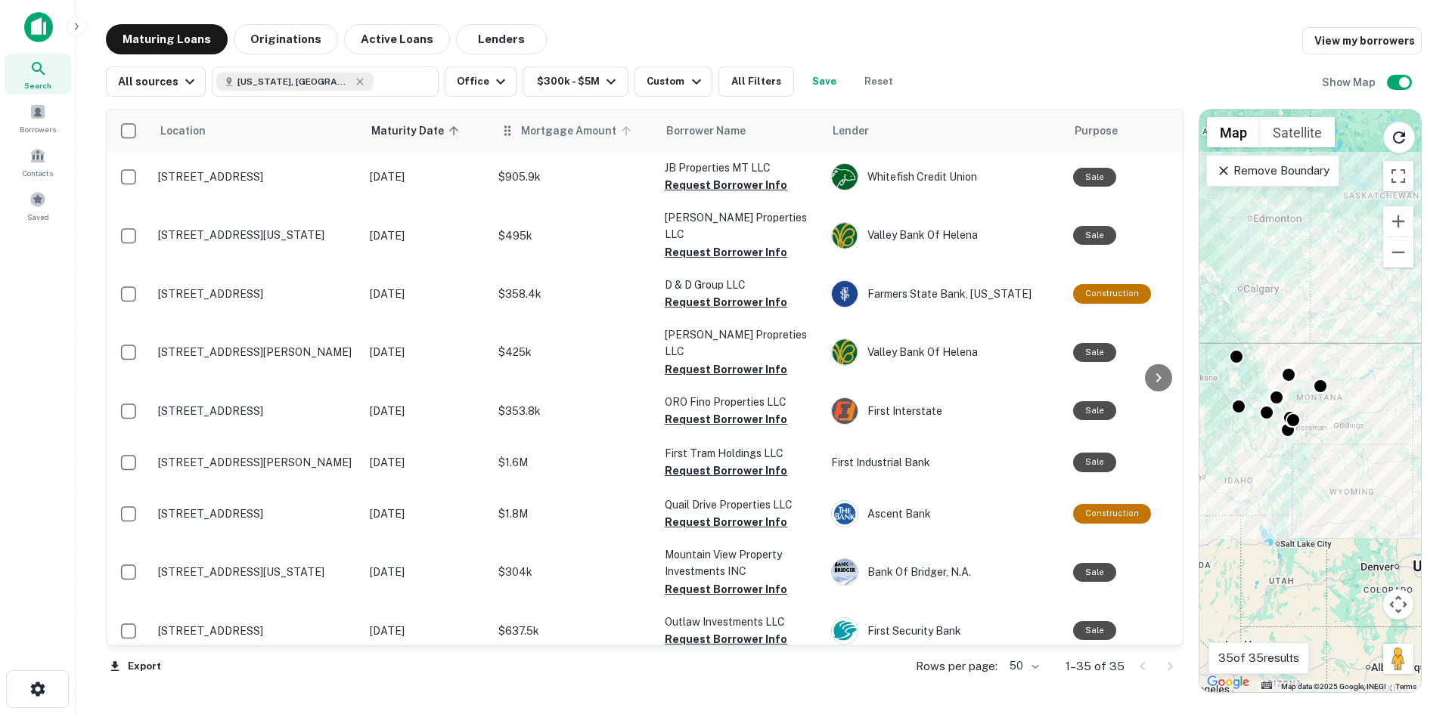
click at [564, 134] on span "Mortgage Amount" at bounding box center [578, 131] width 115 height 18
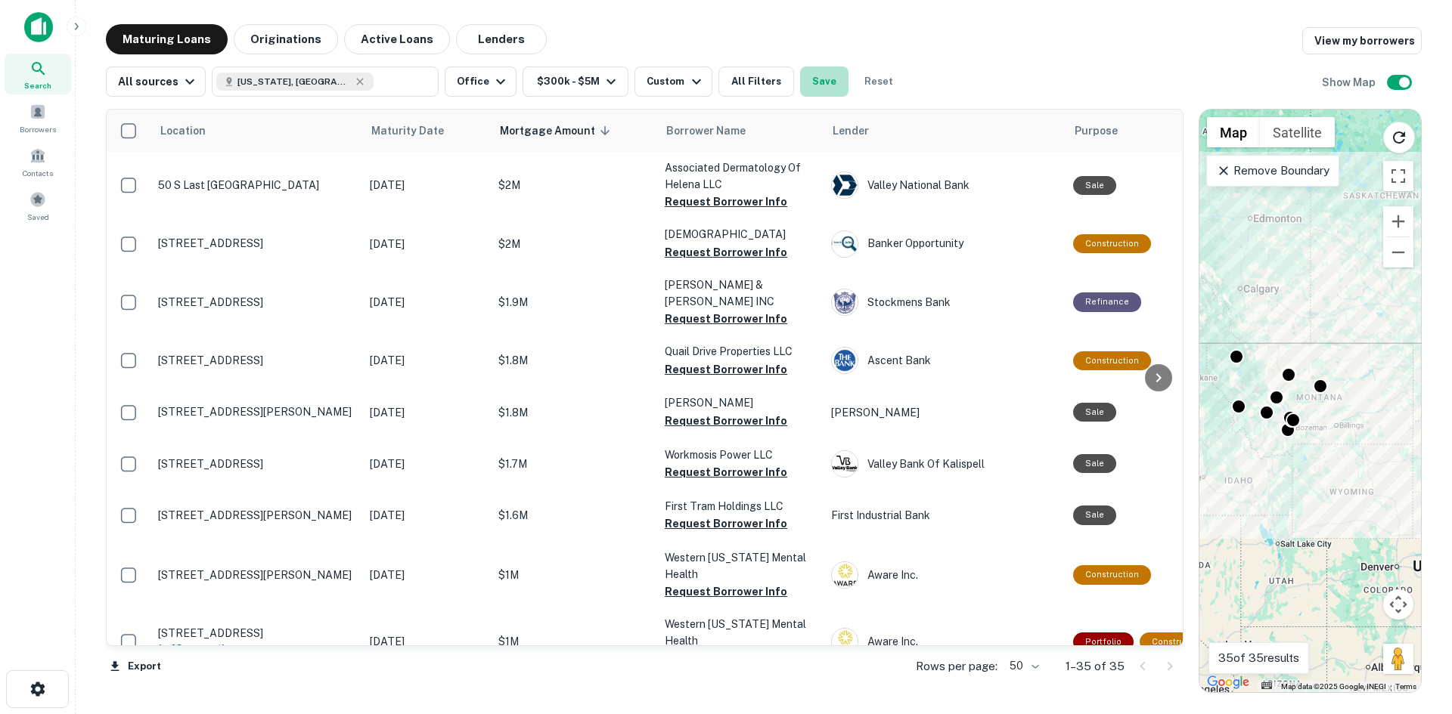
click at [808, 87] on button "Save" at bounding box center [824, 82] width 48 height 30
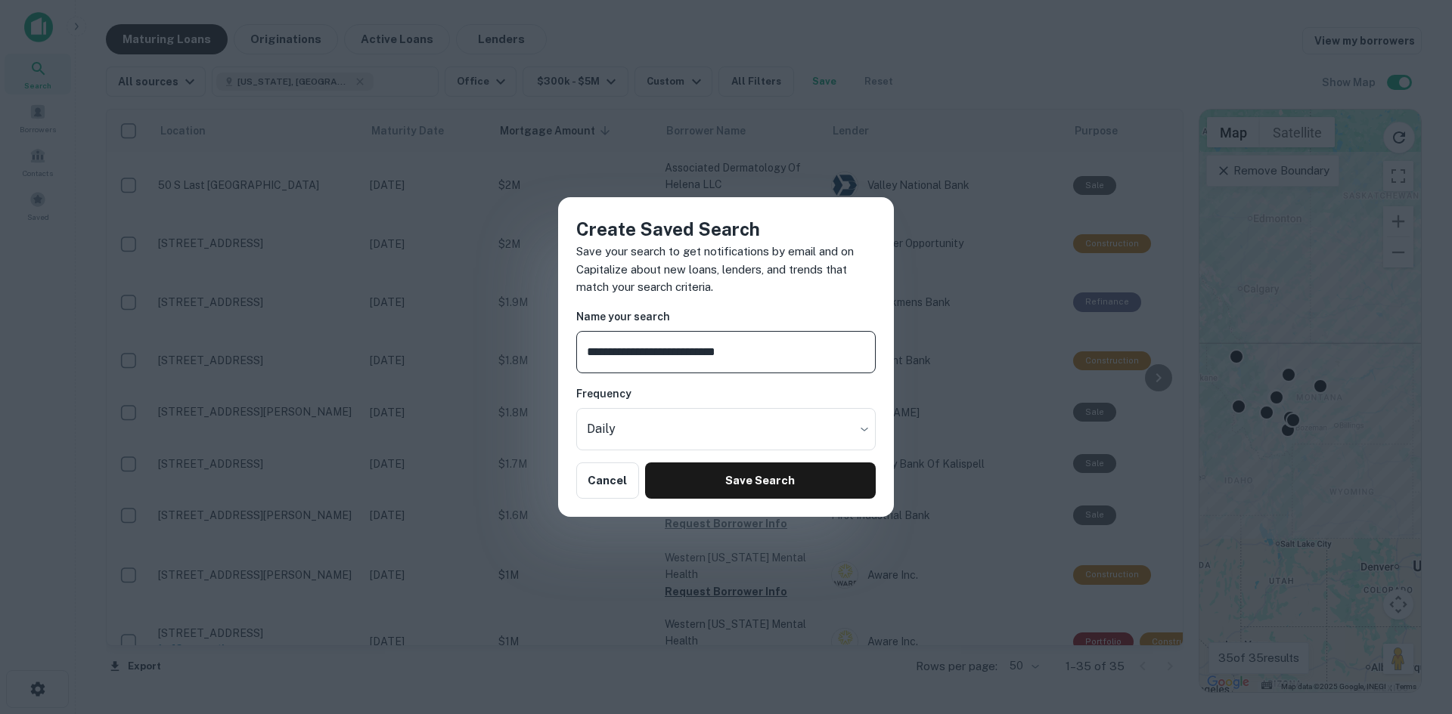
click at [643, 358] on input "**********" at bounding box center [725, 352] width 299 height 42
drag, startPoint x: 639, startPoint y: 354, endPoint x: 626, endPoint y: 355, distance: 12.9
click at [626, 355] on input "**********" at bounding box center [725, 352] width 299 height 42
type input "**********"
click at [747, 482] on button "Save Search" at bounding box center [760, 481] width 231 height 36
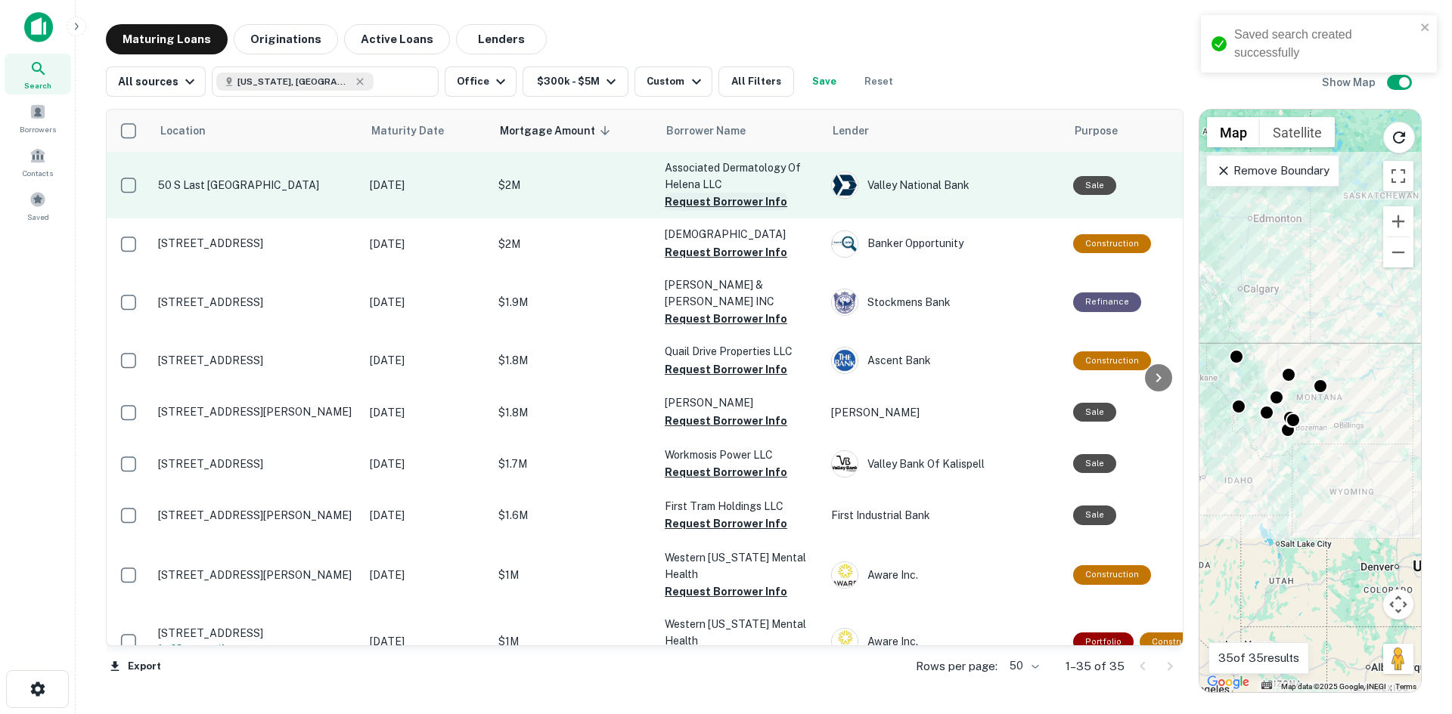
click at [714, 203] on button "Request Borrower Info" at bounding box center [726, 202] width 122 height 18
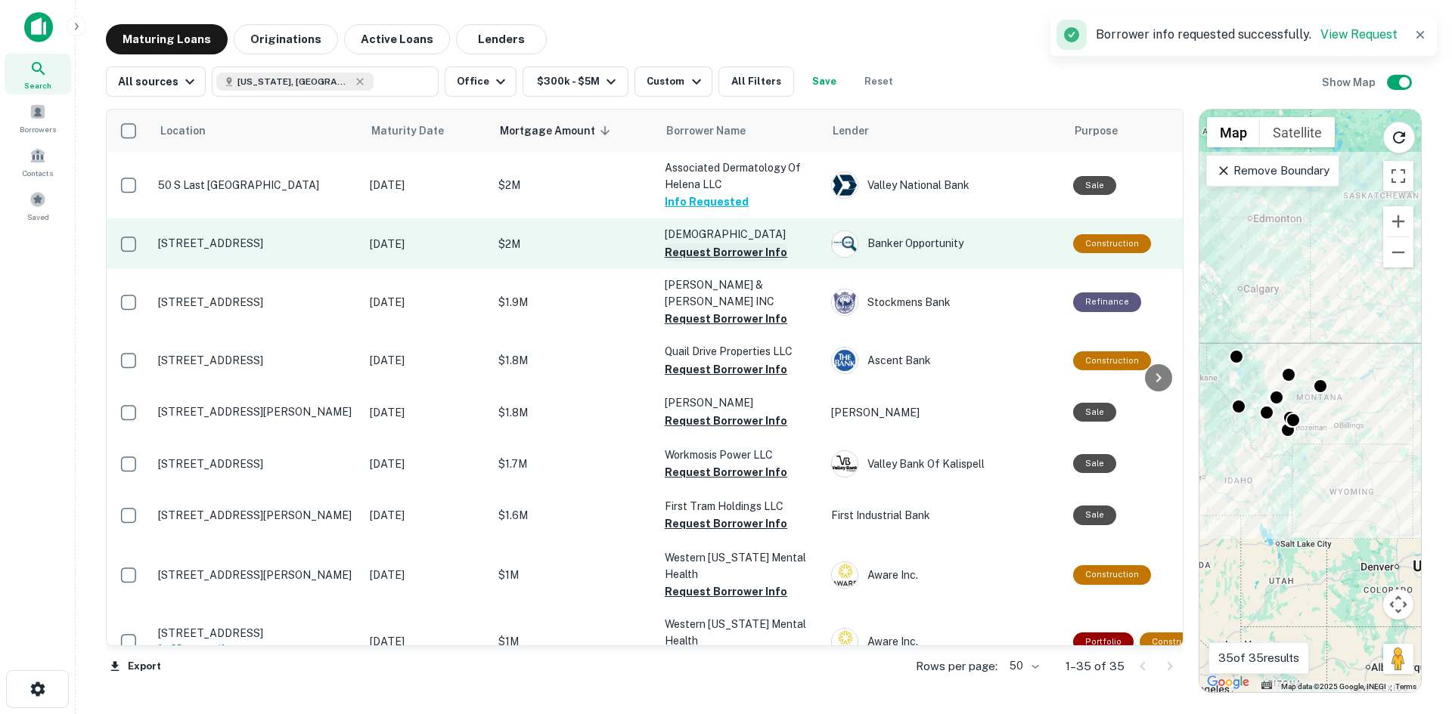
click at [708, 253] on button "Request Borrower Info" at bounding box center [726, 252] width 122 height 18
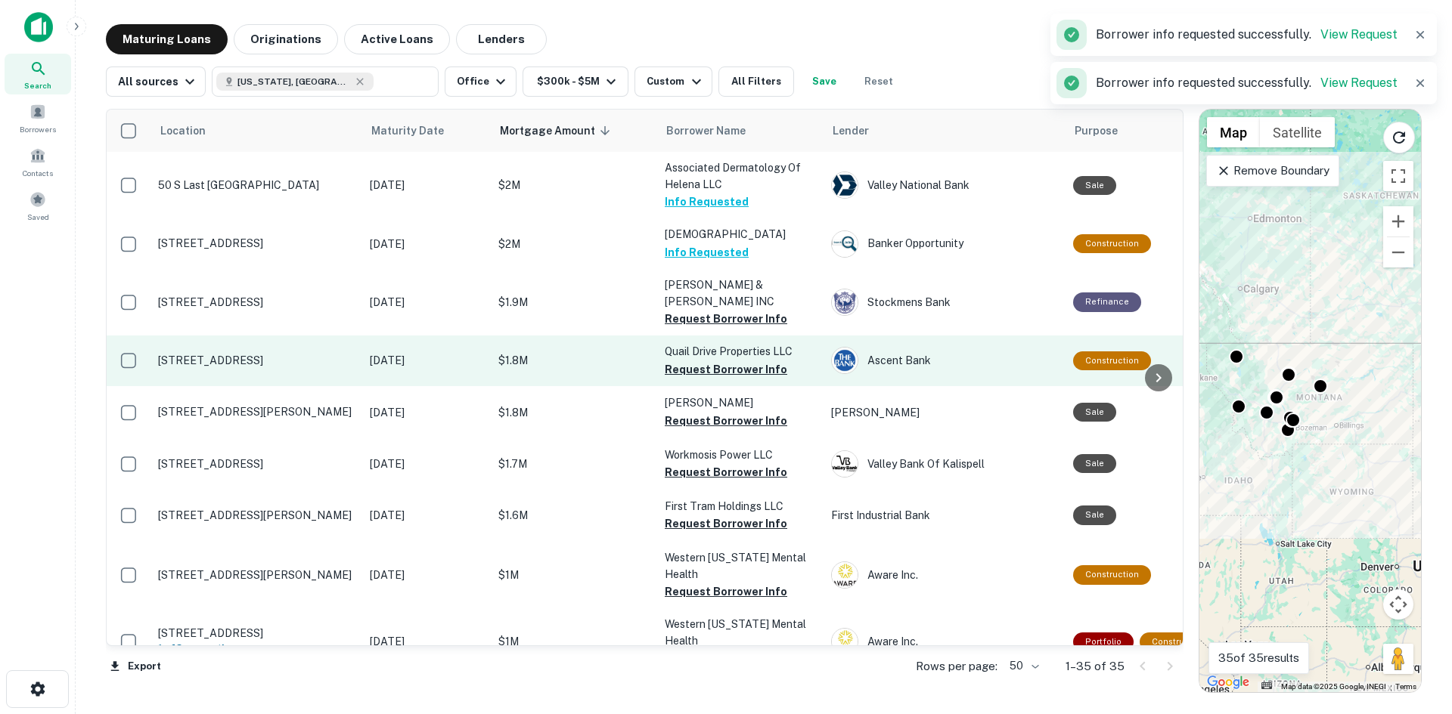
click at [711, 310] on button "Request Borrower Info" at bounding box center [726, 319] width 122 height 18
click at [708, 361] on button "Request Borrower Info" at bounding box center [726, 370] width 122 height 18
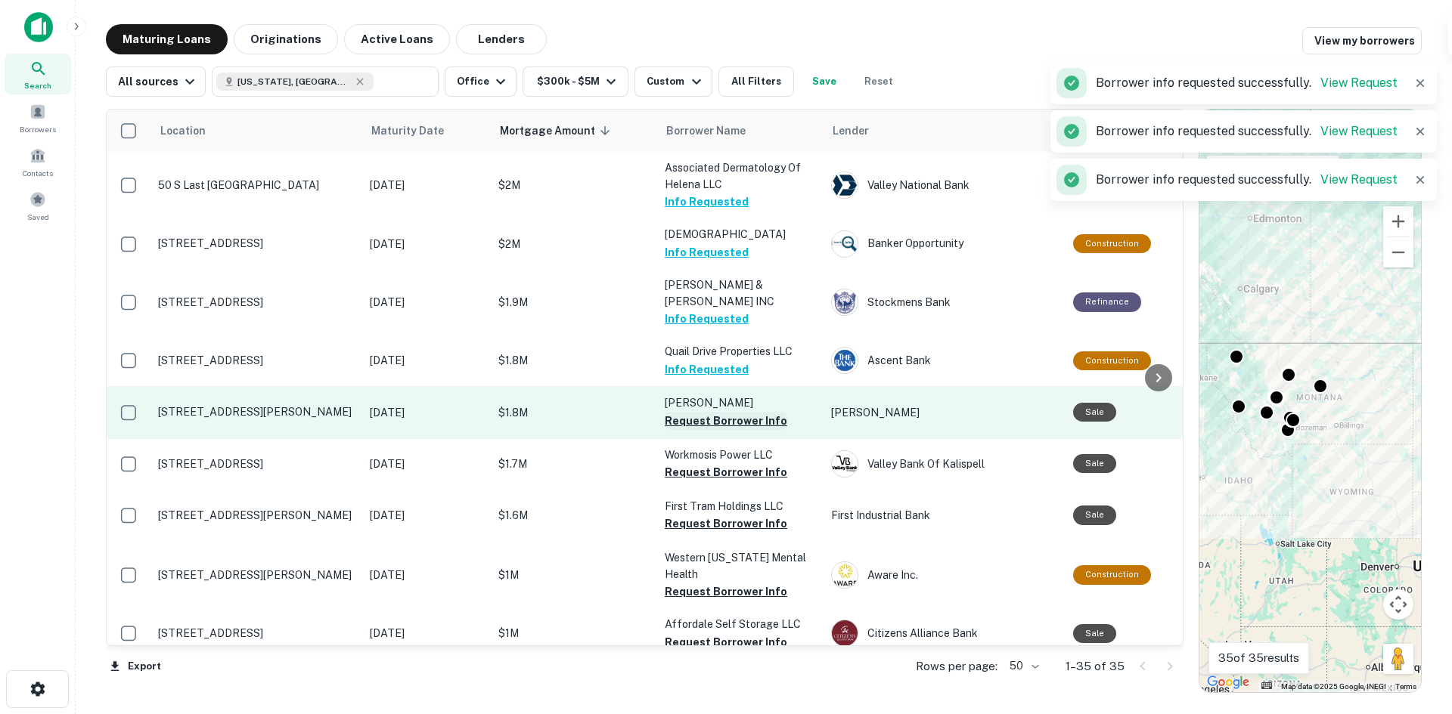
click at [717, 412] on button "Request Borrower Info" at bounding box center [726, 421] width 122 height 18
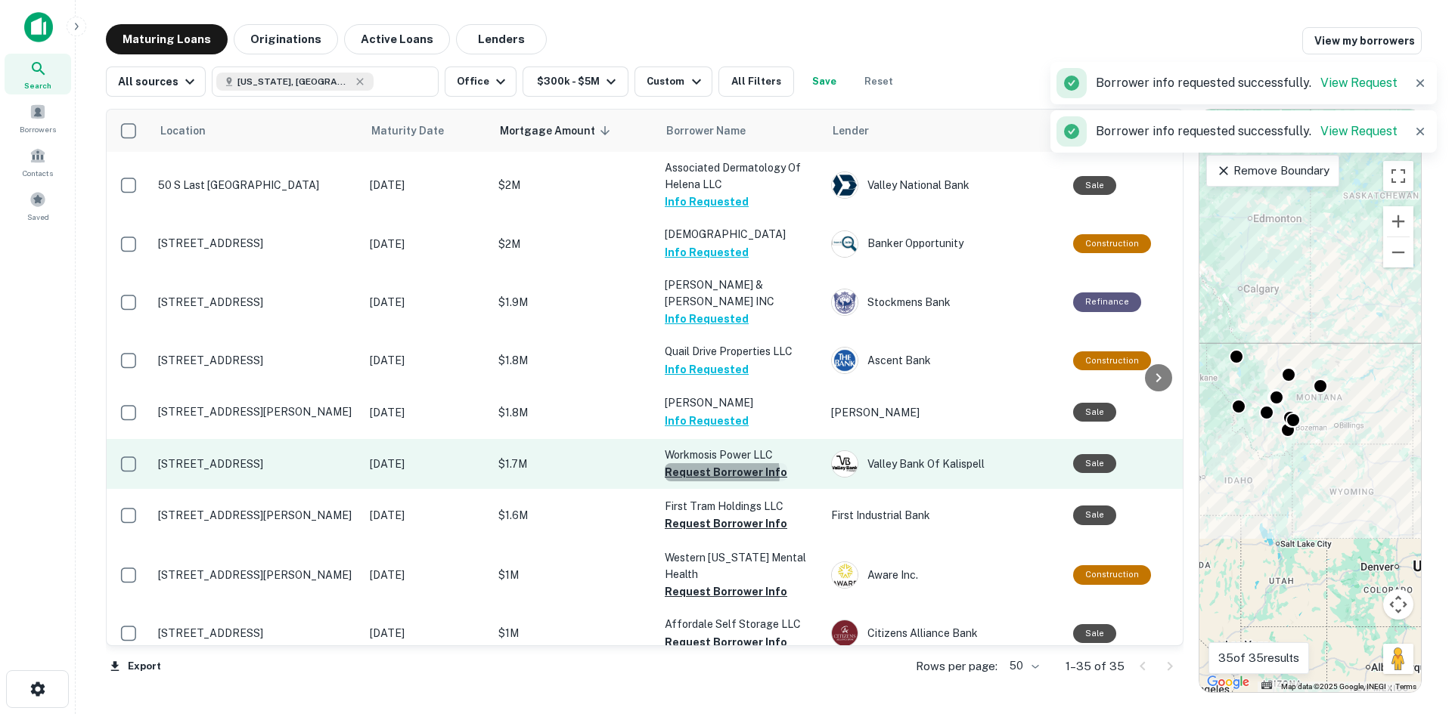
click at [711, 463] on button "Request Borrower Info" at bounding box center [726, 472] width 122 height 18
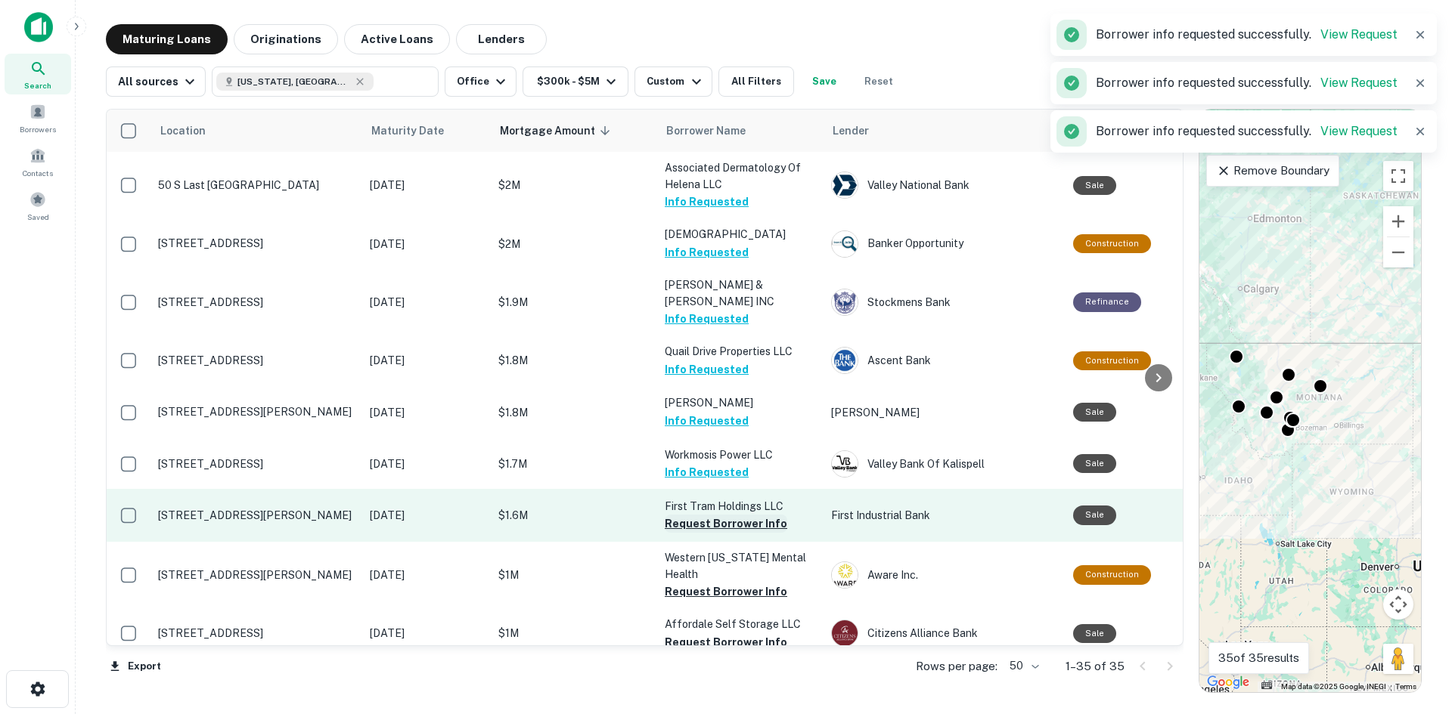
click at [717, 515] on button "Request Borrower Info" at bounding box center [726, 524] width 122 height 18
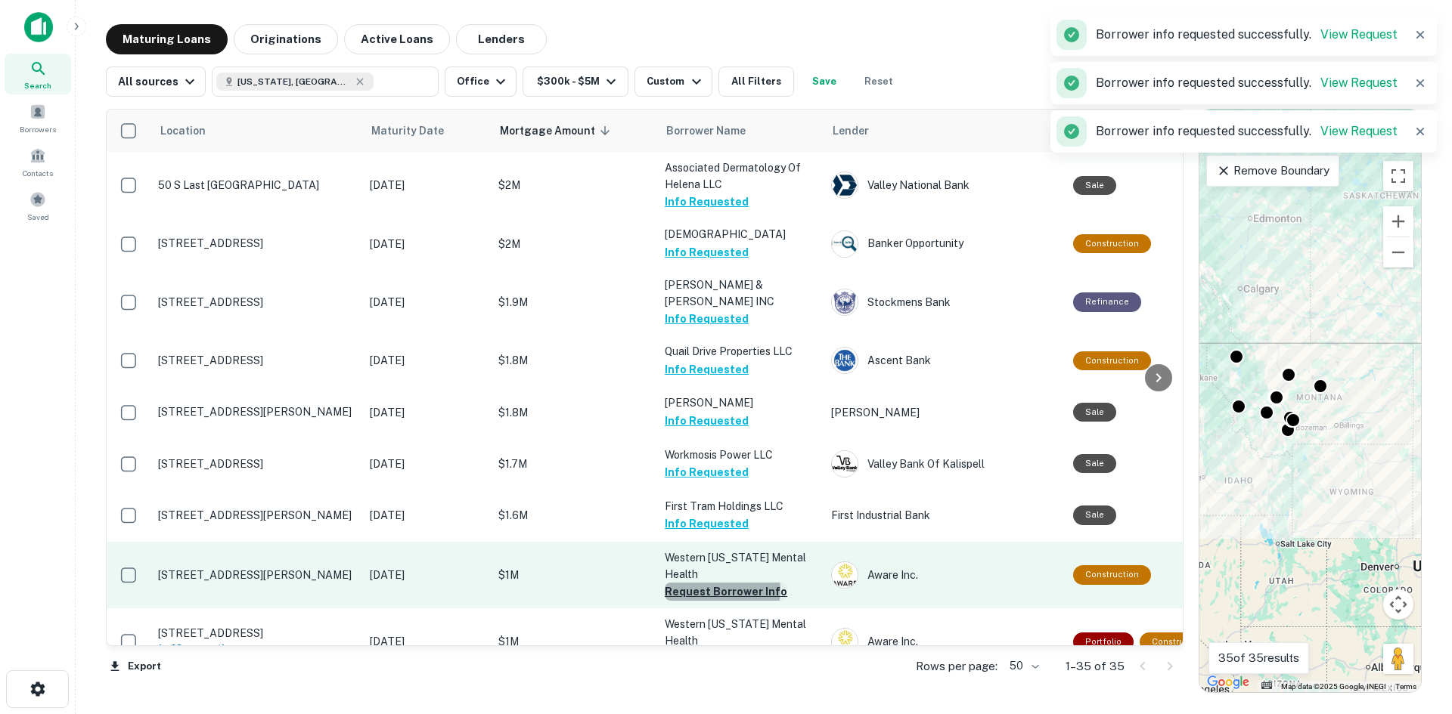
click at [715, 583] on button "Request Borrower Info" at bounding box center [726, 592] width 122 height 18
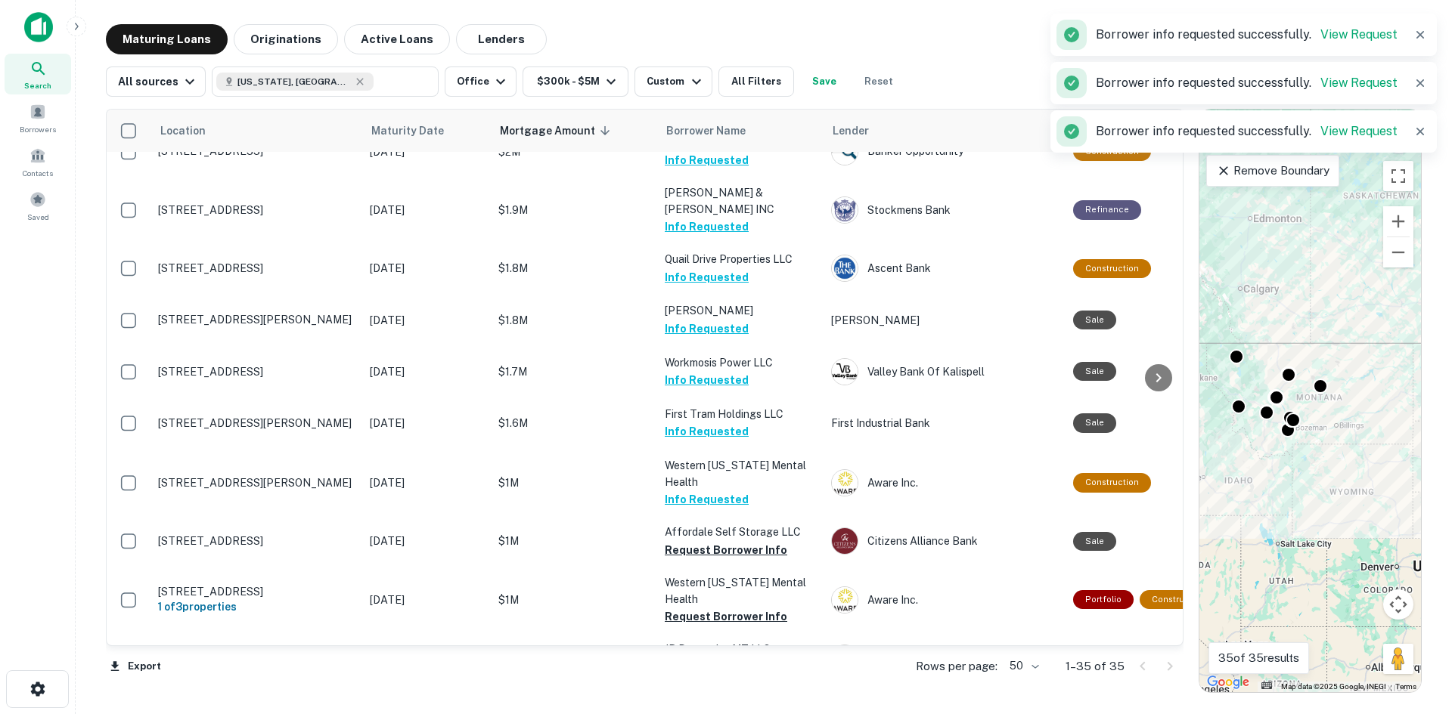
scroll to position [302, 0]
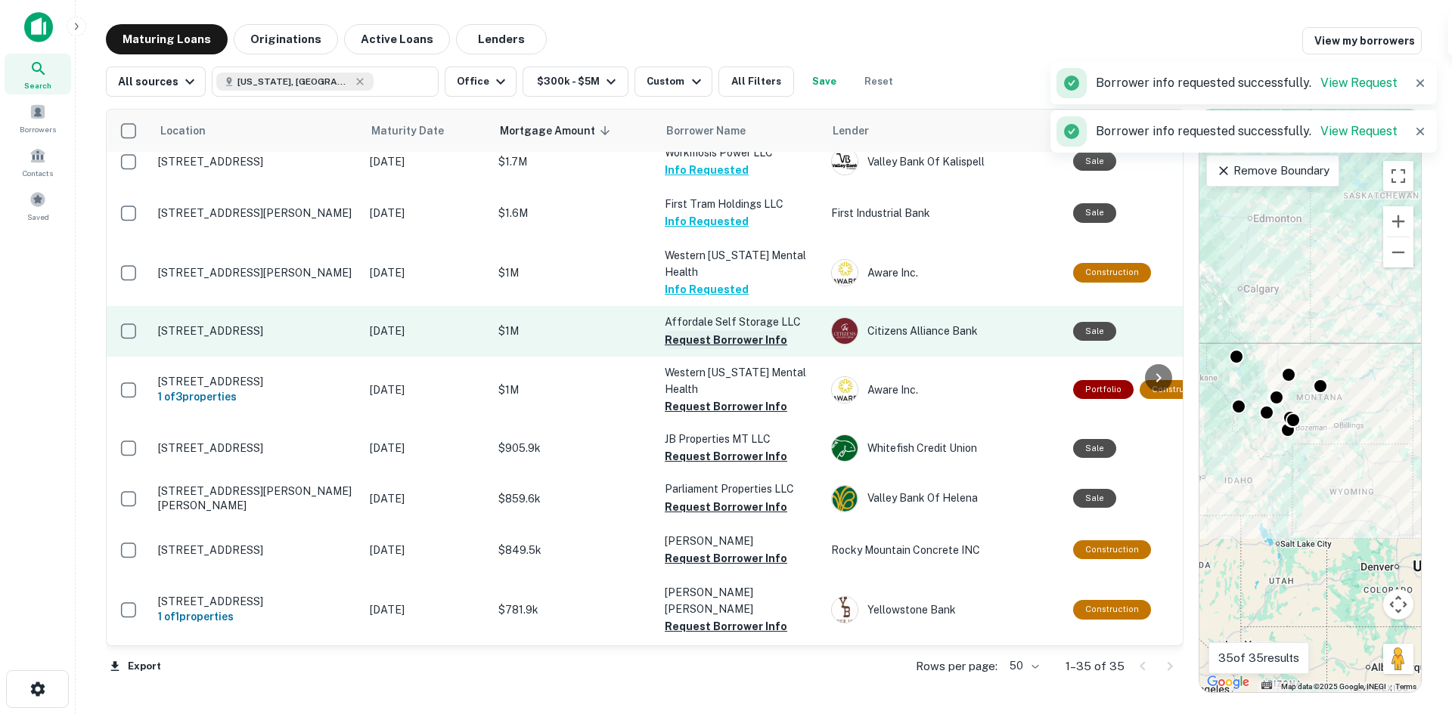
click at [725, 331] on button "Request Borrower Info" at bounding box center [726, 340] width 122 height 18
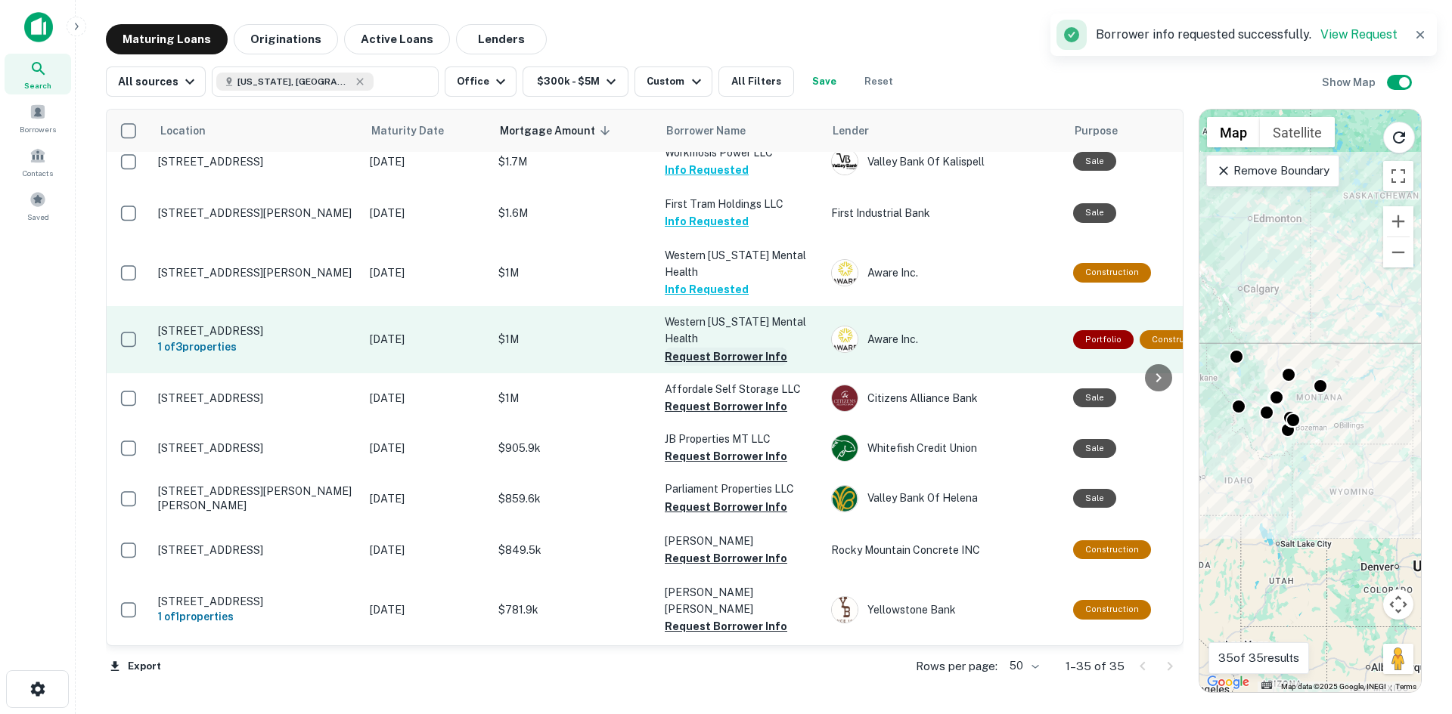
click at [729, 348] on button "Request Borrower Info" at bounding box center [726, 357] width 122 height 18
